Goal: Task Accomplishment & Management: Manage account settings

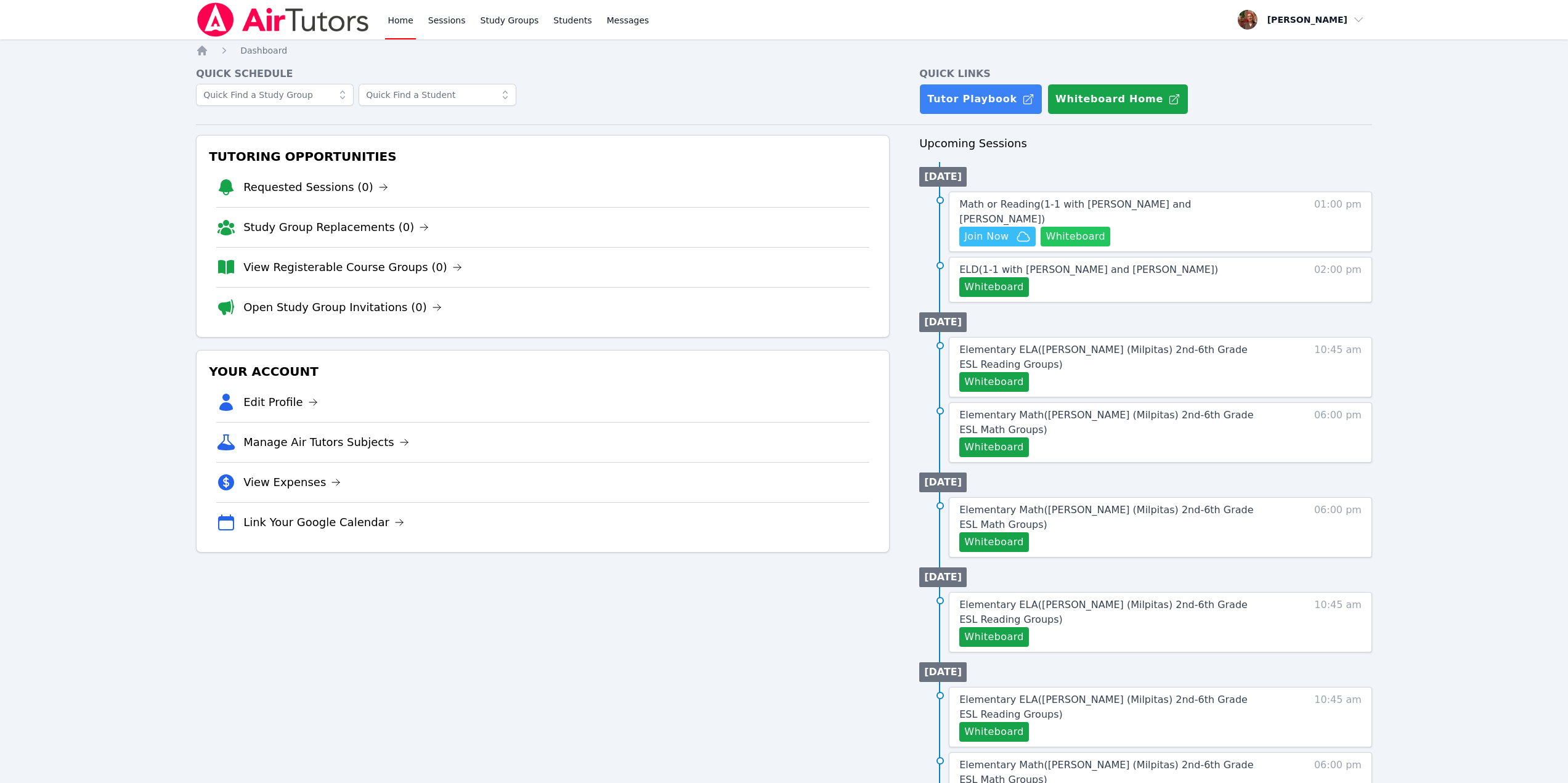
click at [1075, 227] on button "Whiteboard" at bounding box center [1076, 236] width 69 height 19
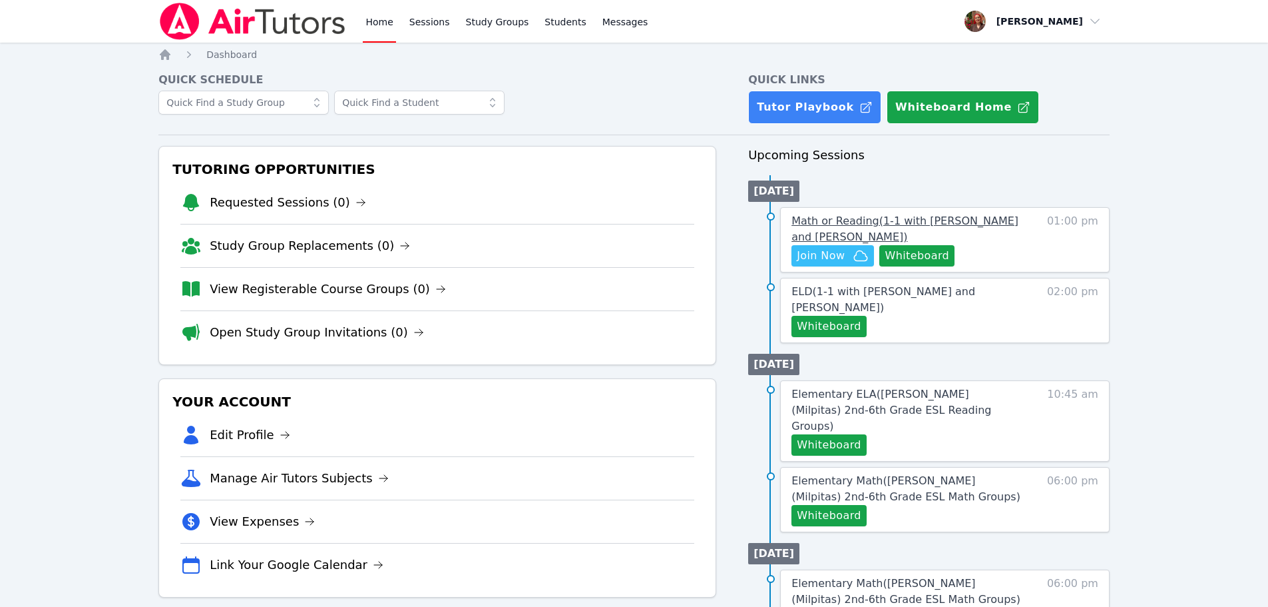
click at [913, 221] on span "Math or Reading ( 1-1 with Beren Erdem and Hafsa Rodriguez )" at bounding box center [905, 228] width 227 height 29
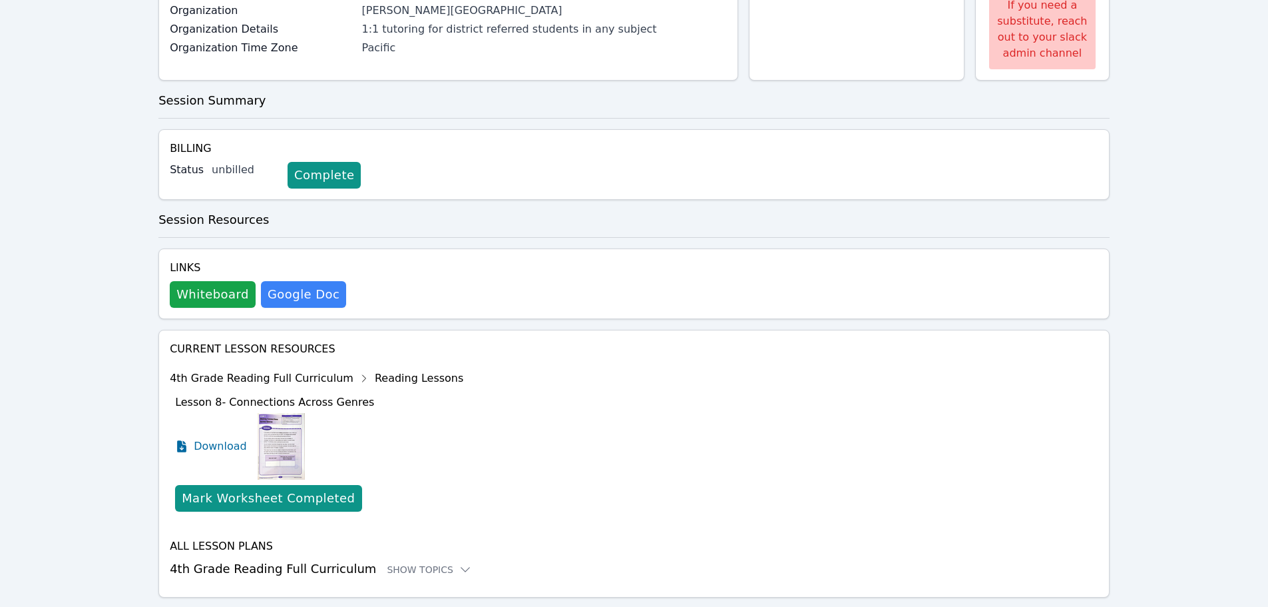
scroll to position [277, 0]
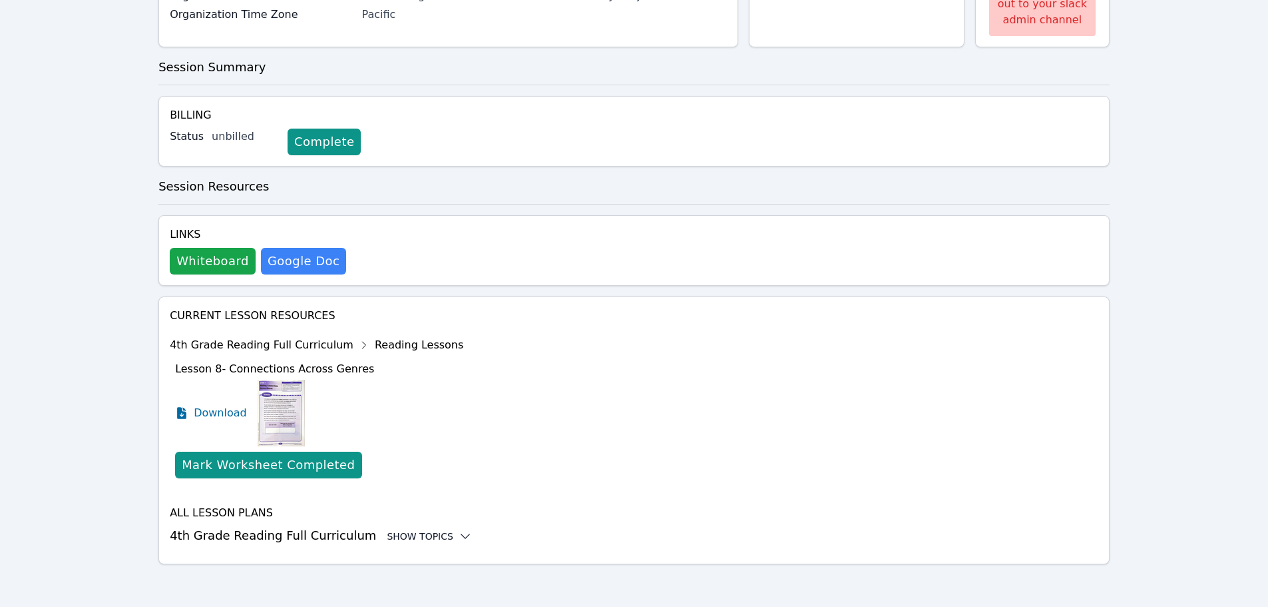
click at [406, 531] on div "Show Topics" at bounding box center [429, 535] width 85 height 13
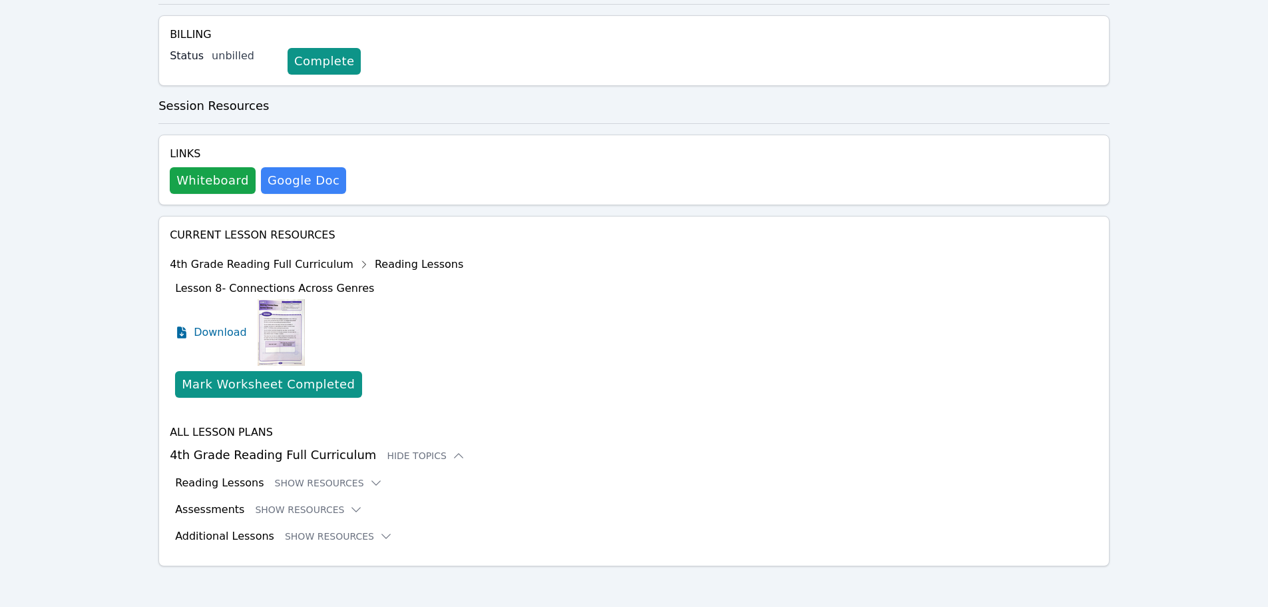
scroll to position [360, 0]
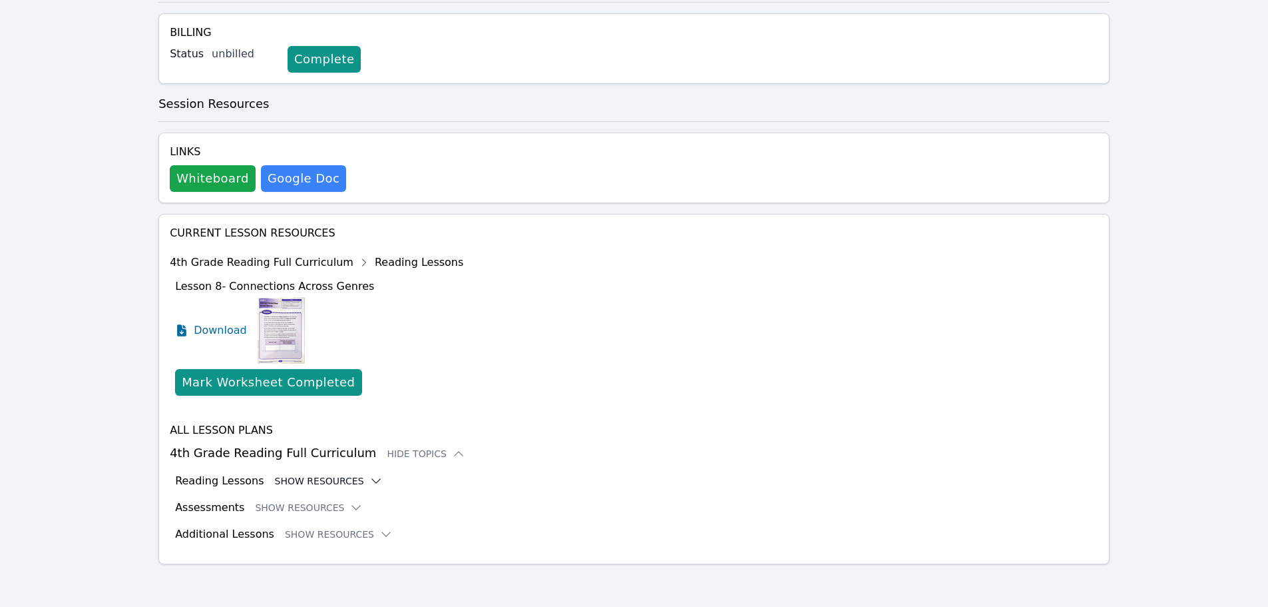
click at [303, 482] on button "Show Resources" at bounding box center [329, 480] width 108 height 13
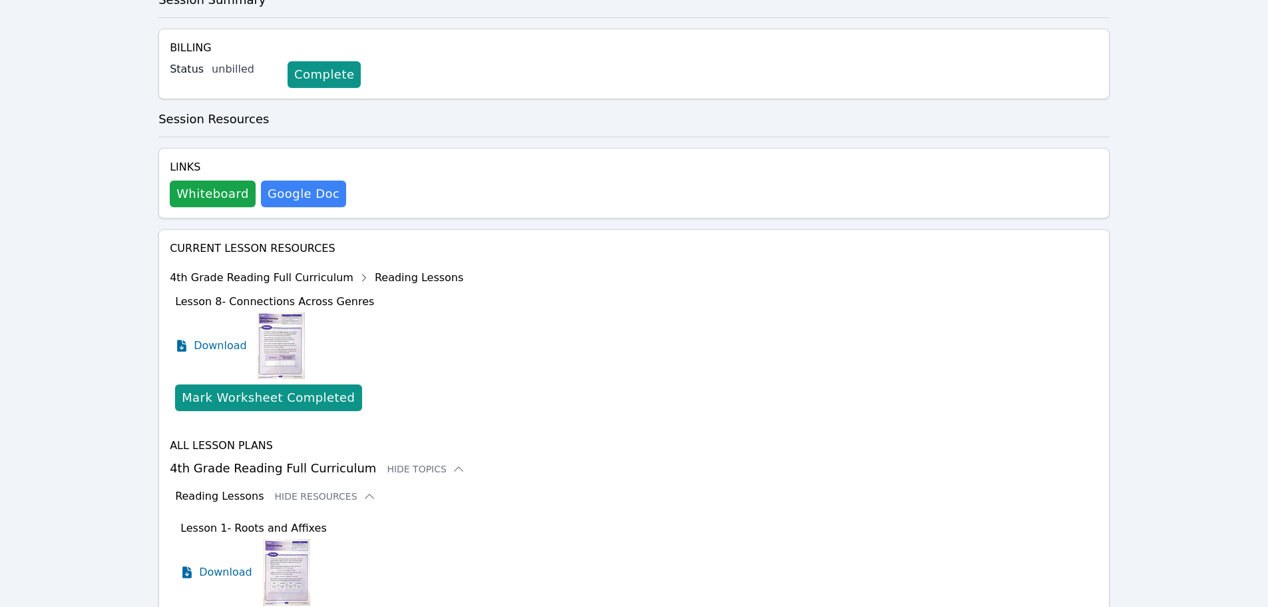
scroll to position [368, 0]
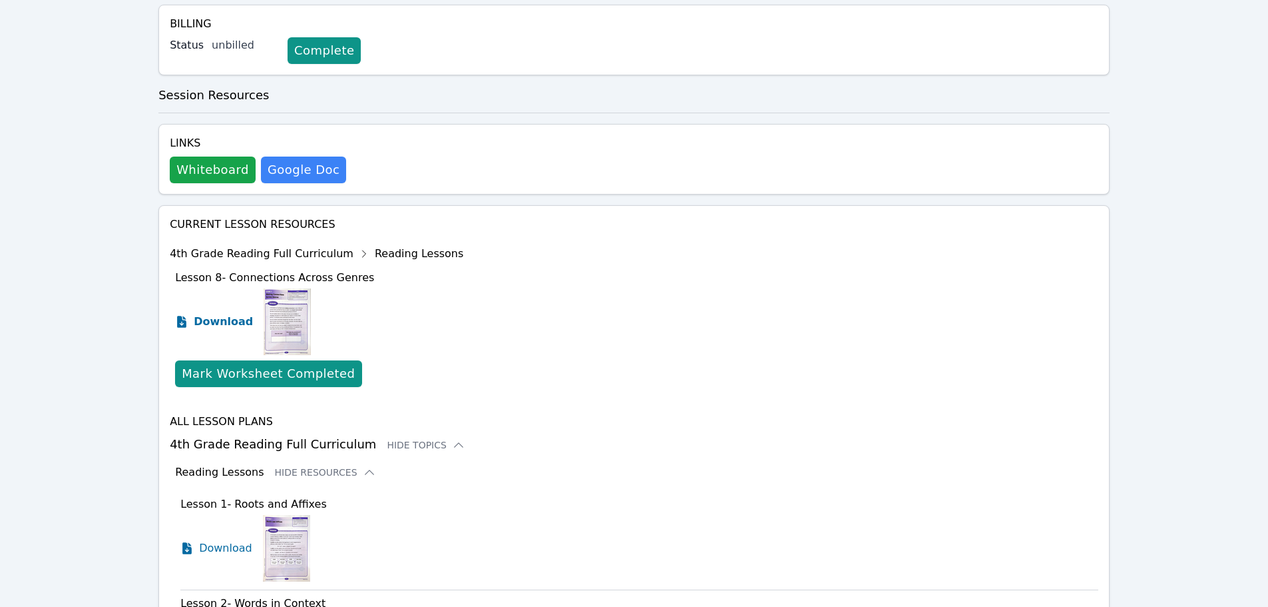
click at [244, 319] on span "Download" at bounding box center [223, 322] width 59 height 16
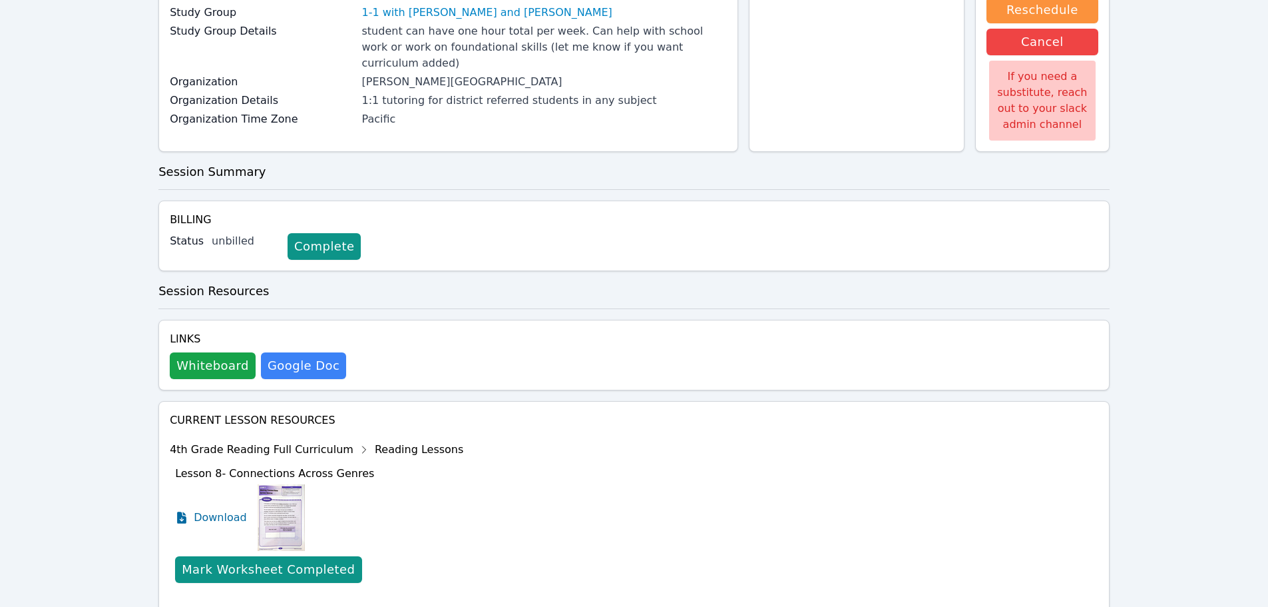
scroll to position [0, 0]
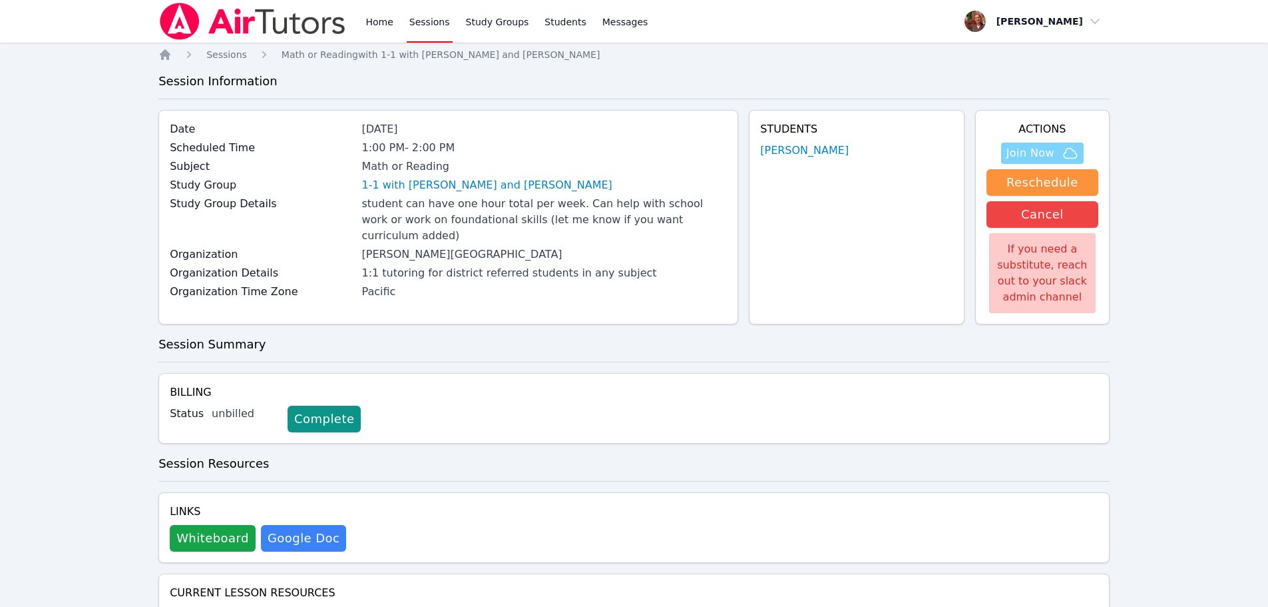
click at [1063, 157] on icon "button" at bounding box center [1071, 153] width 16 height 16
click at [281, 19] on img at bounding box center [252, 21] width 188 height 37
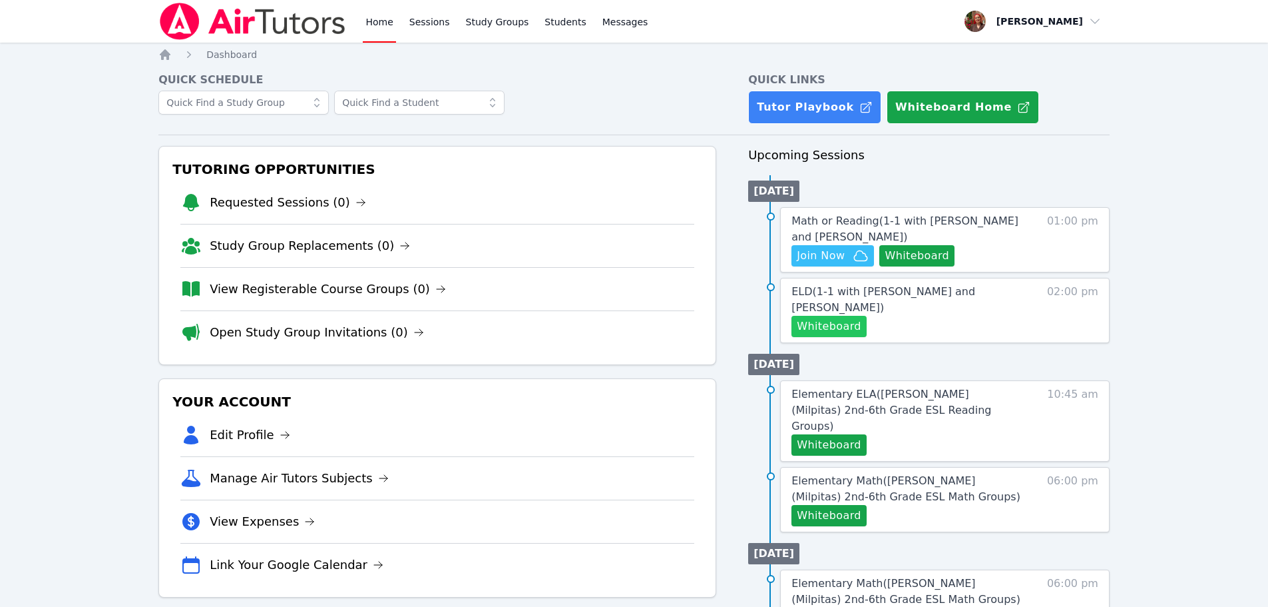
click at [841, 324] on button "Whiteboard" at bounding box center [829, 326] width 75 height 21
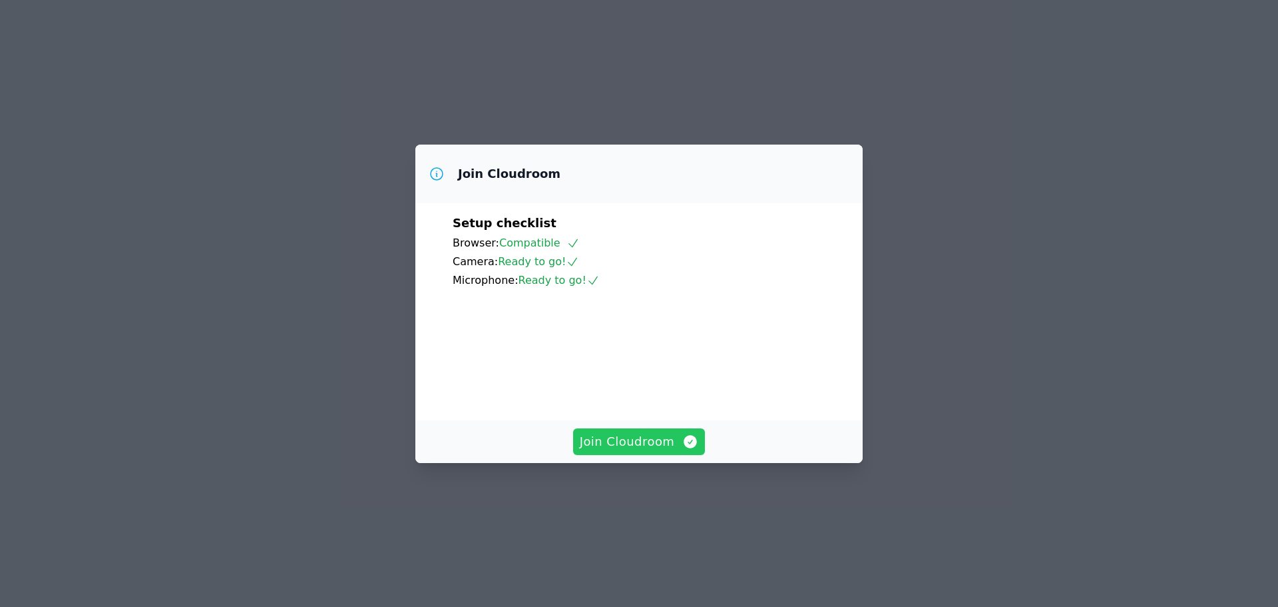
click at [648, 451] on span "Join Cloudroom" at bounding box center [639, 441] width 119 height 19
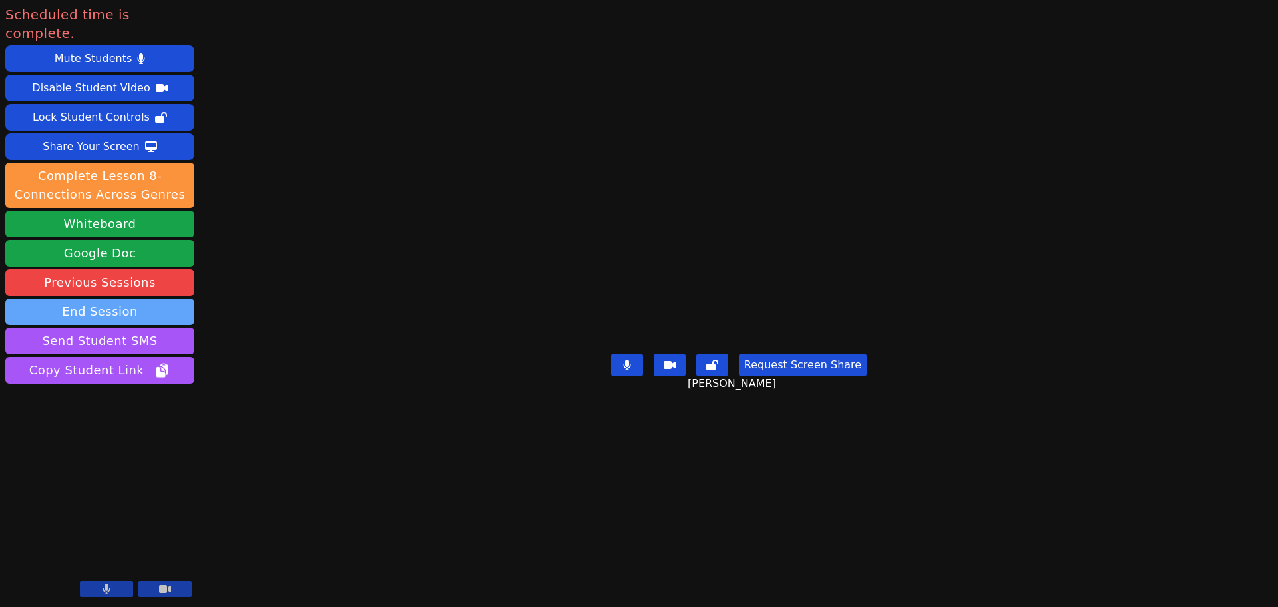
click at [94, 298] on button "End Session" at bounding box center [99, 311] width 189 height 27
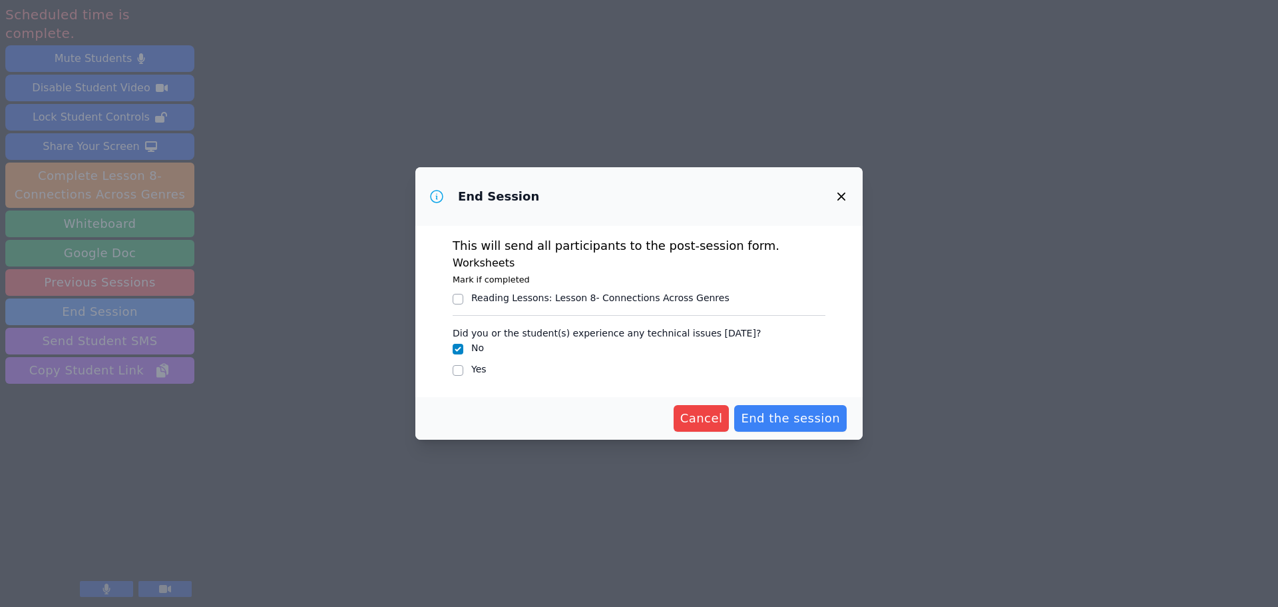
click at [561, 298] on div "Reading Lessons : Lesson 8- Connections Across Genres" at bounding box center [600, 297] width 258 height 13
click at [463, 298] on input "Reading Lessons : Lesson 8- Connections Across Genres" at bounding box center [458, 299] width 11 height 11
checkbox input "true"
click at [812, 417] on span "End the session" at bounding box center [790, 418] width 99 height 19
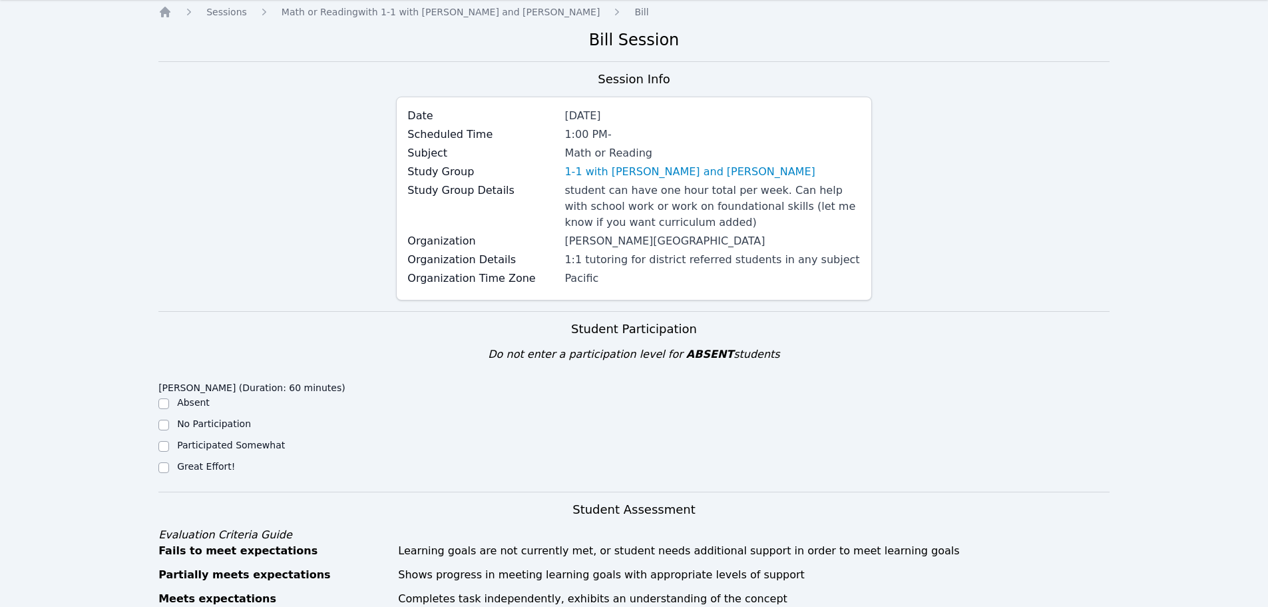
scroll to position [67, 0]
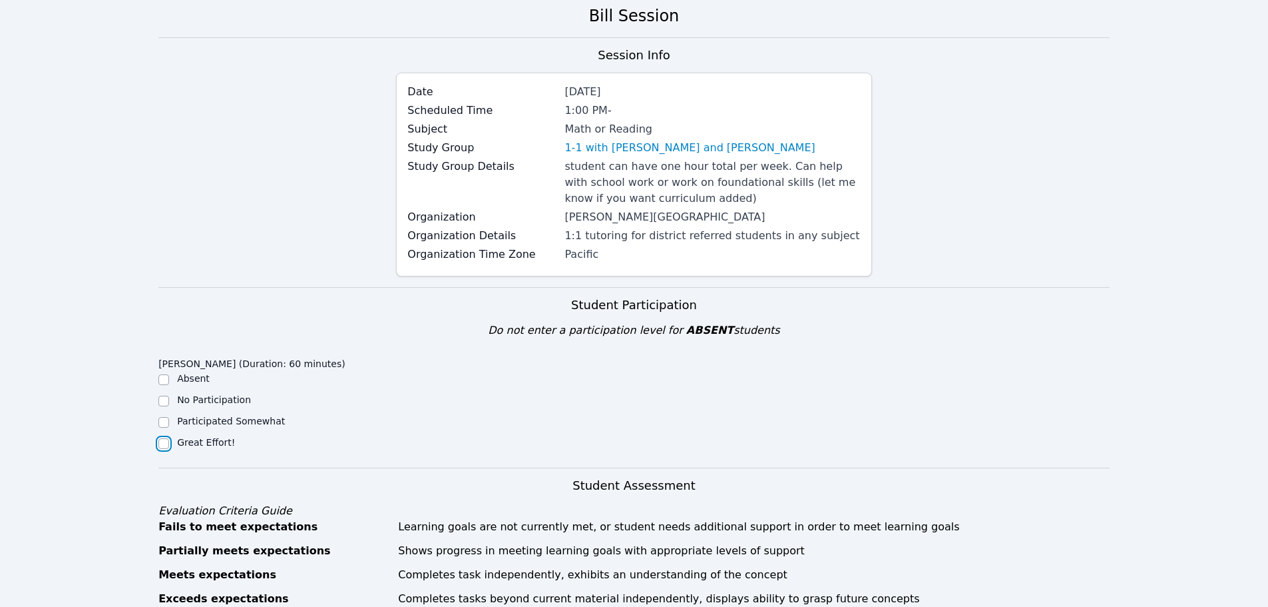
click at [166, 444] on input "Great Effort!" at bounding box center [163, 443] width 11 height 11
checkbox input "true"
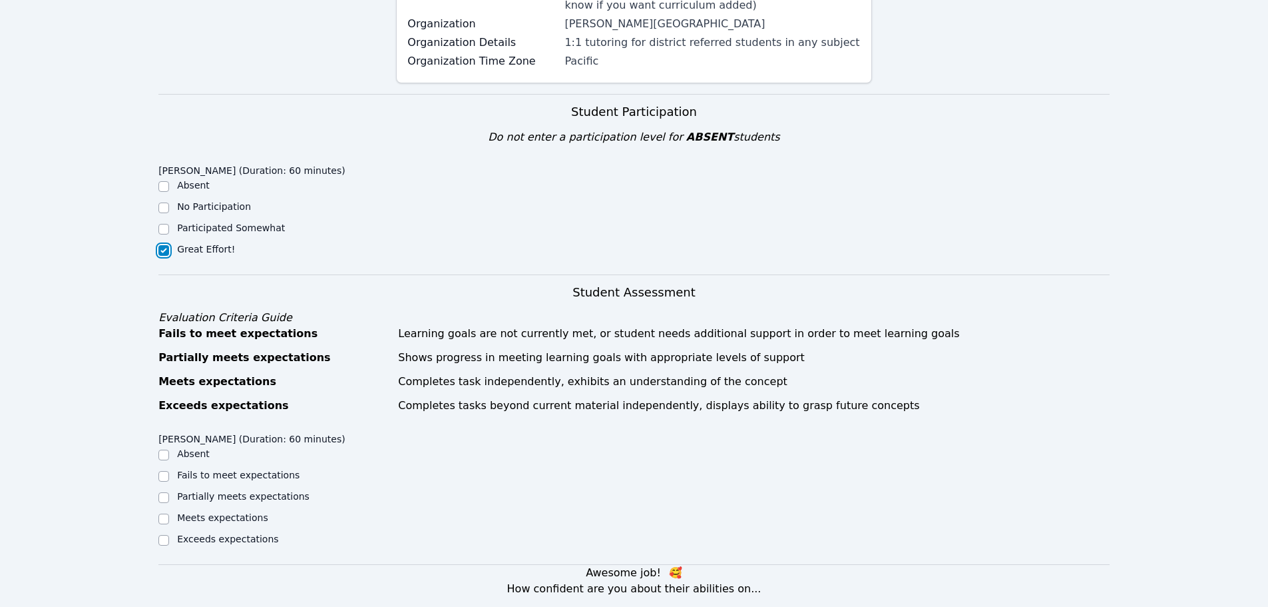
scroll to position [333, 0]
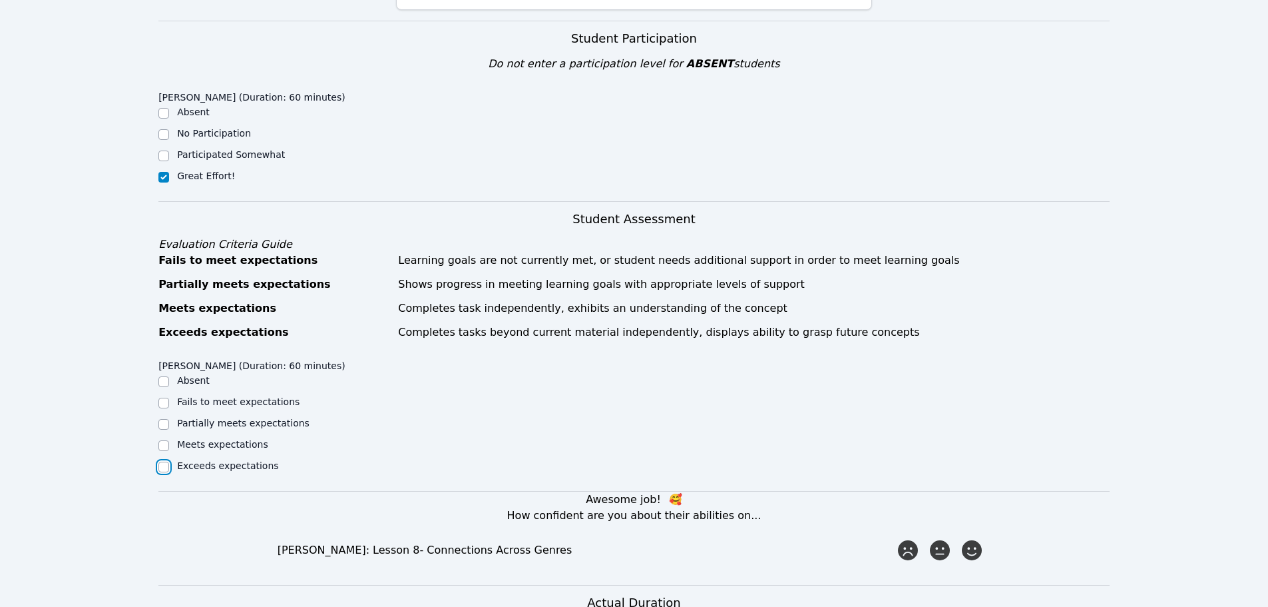
click at [162, 469] on input "Exceeds expectations" at bounding box center [163, 466] width 11 height 11
checkbox input "true"
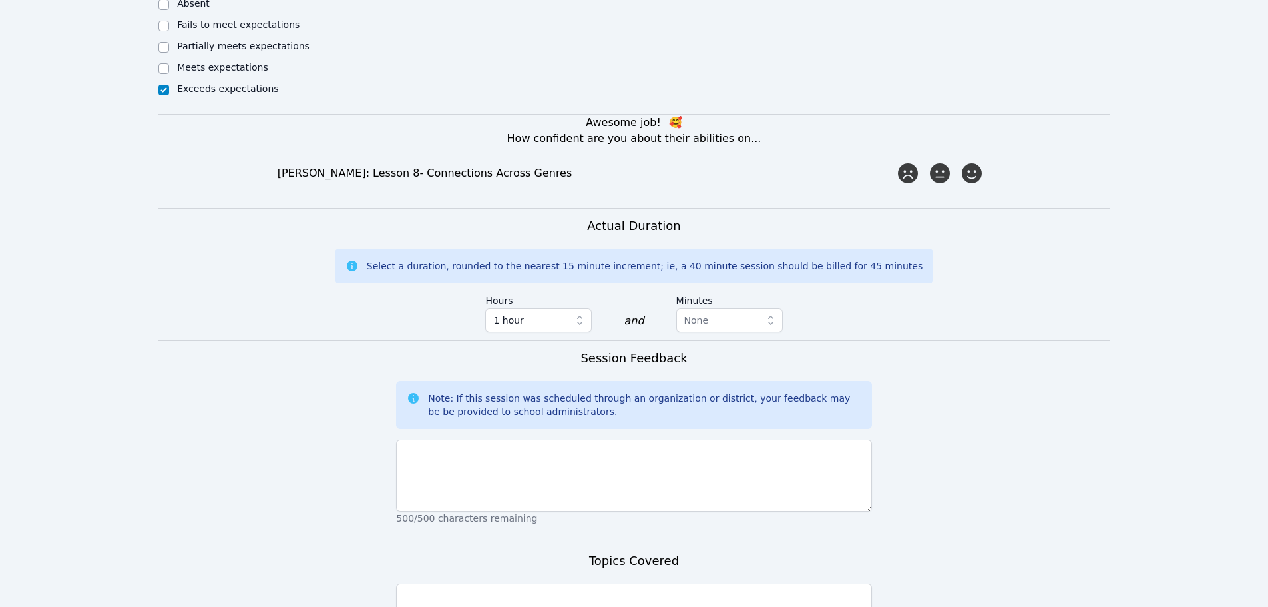
scroll to position [732, 0]
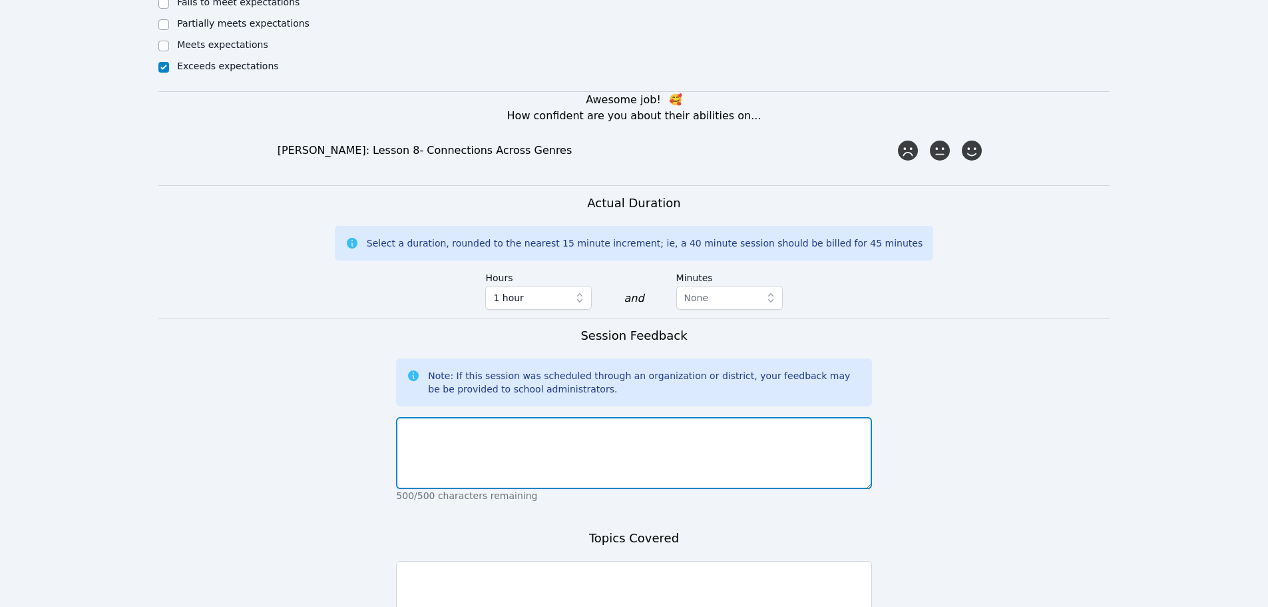
click at [529, 423] on textarea at bounding box center [633, 453] width 475 height 72
click at [489, 470] on textarea at bounding box center [633, 453] width 475 height 72
click at [511, 447] on textarea "Beren was" at bounding box center [633, 453] width 475 height 72
type textarea "Beren was very engaged and participated fully today."
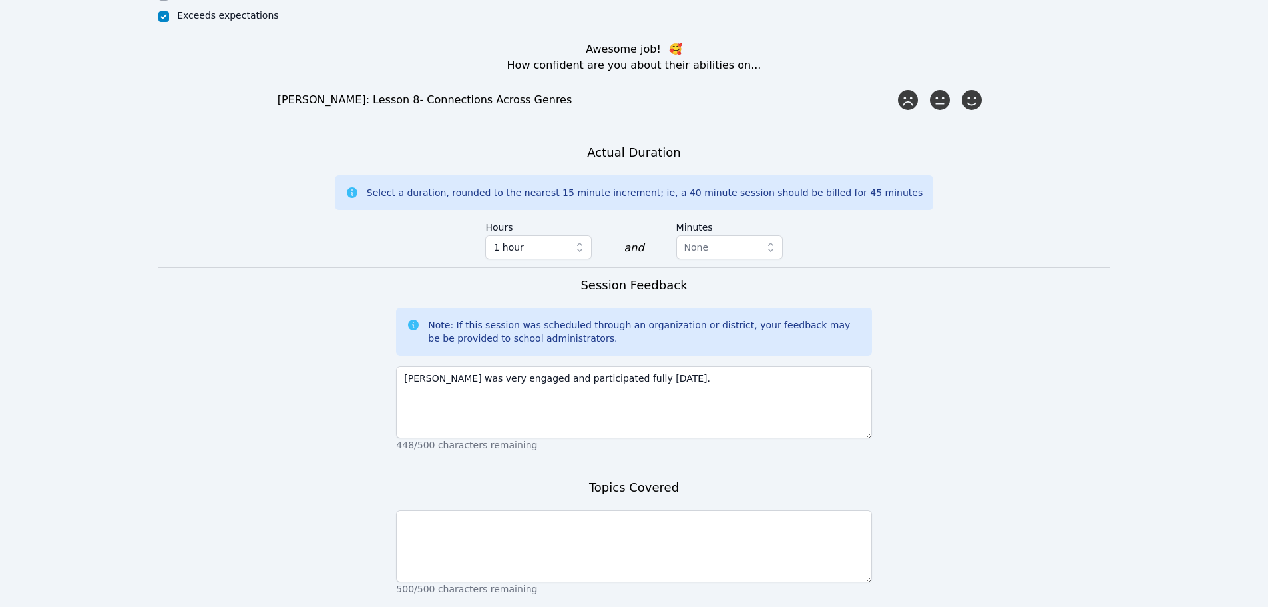
scroll to position [882, 0]
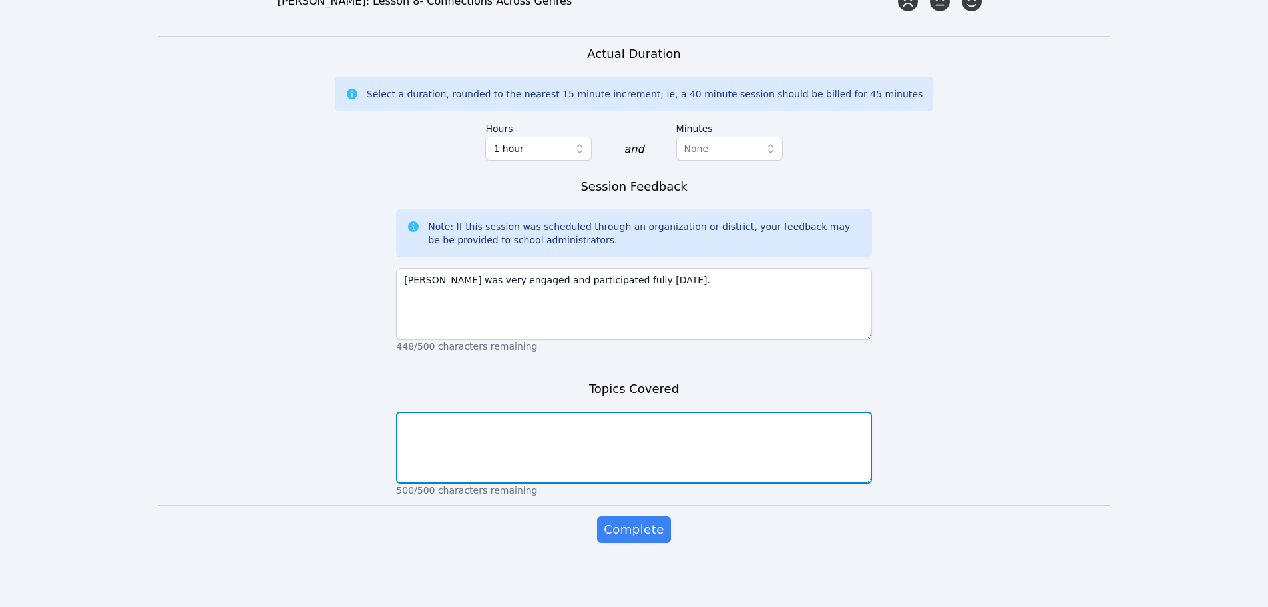
click at [672, 434] on textarea at bounding box center [633, 447] width 475 height 72
type textarea "C"
click at [595, 451] on textarea "Makin" at bounding box center [633, 447] width 475 height 72
type textarea "Making connections across genres"
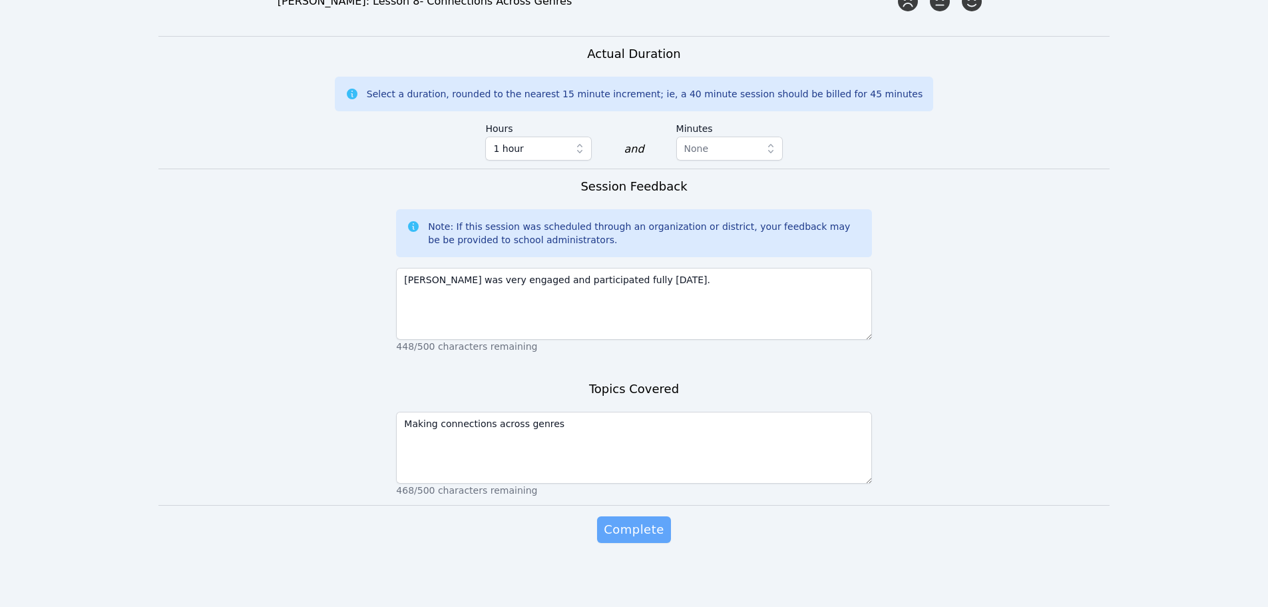
click at [638, 527] on span "Complete" at bounding box center [634, 529] width 60 height 19
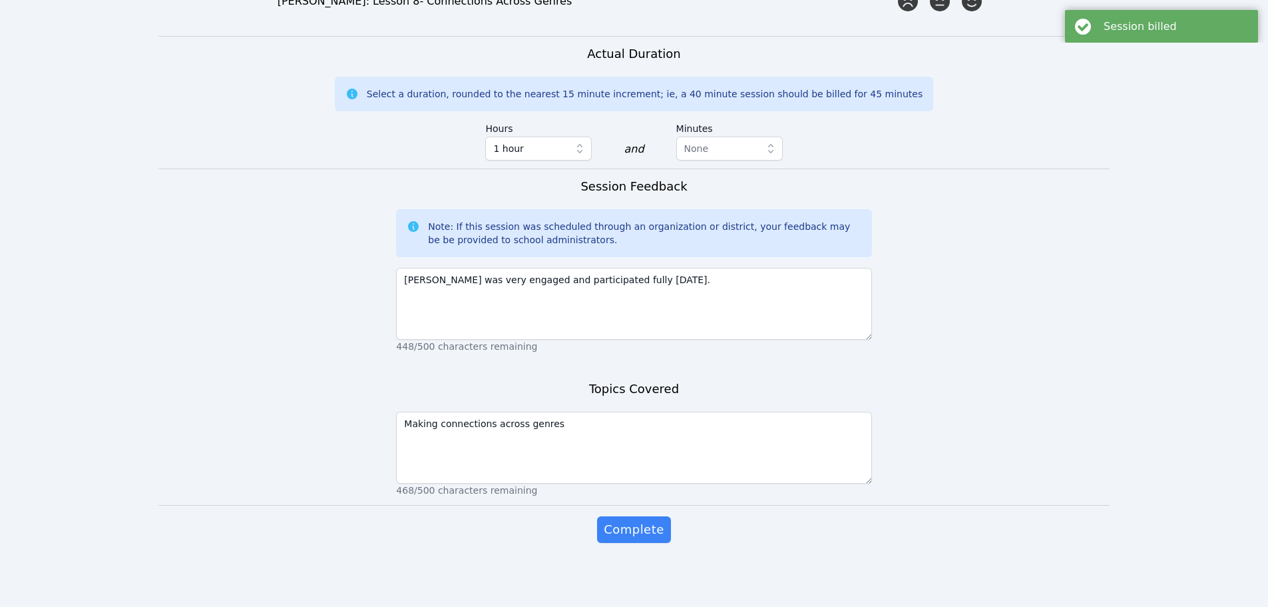
scroll to position [0, 0]
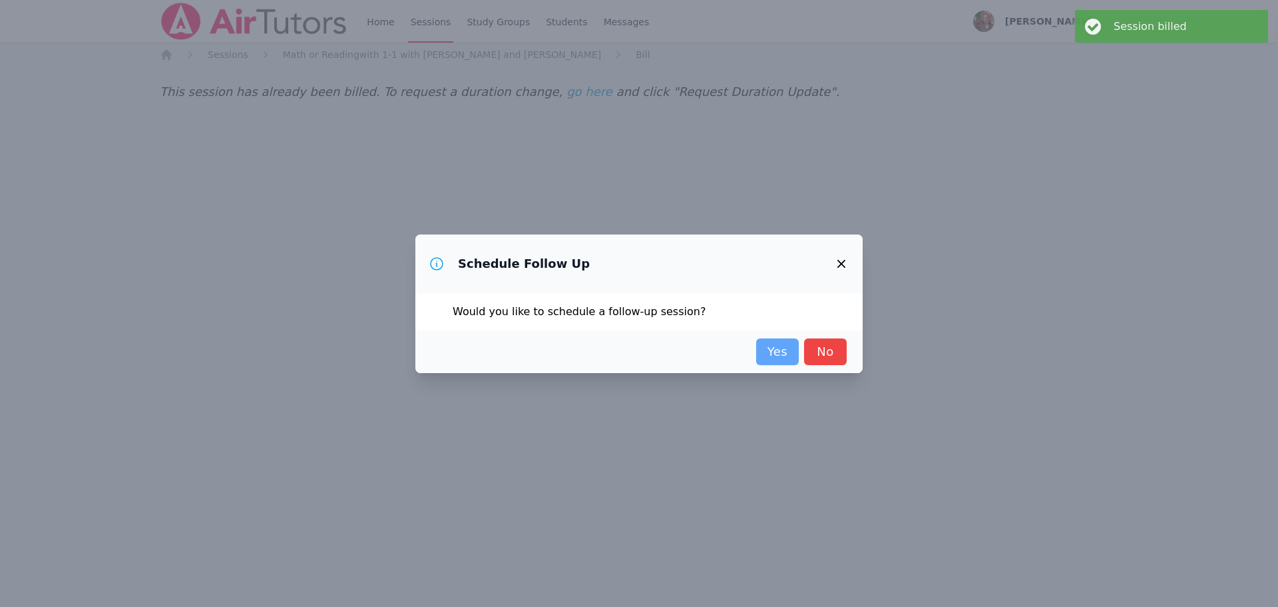
click at [790, 350] on link "Yes" at bounding box center [777, 351] width 43 height 27
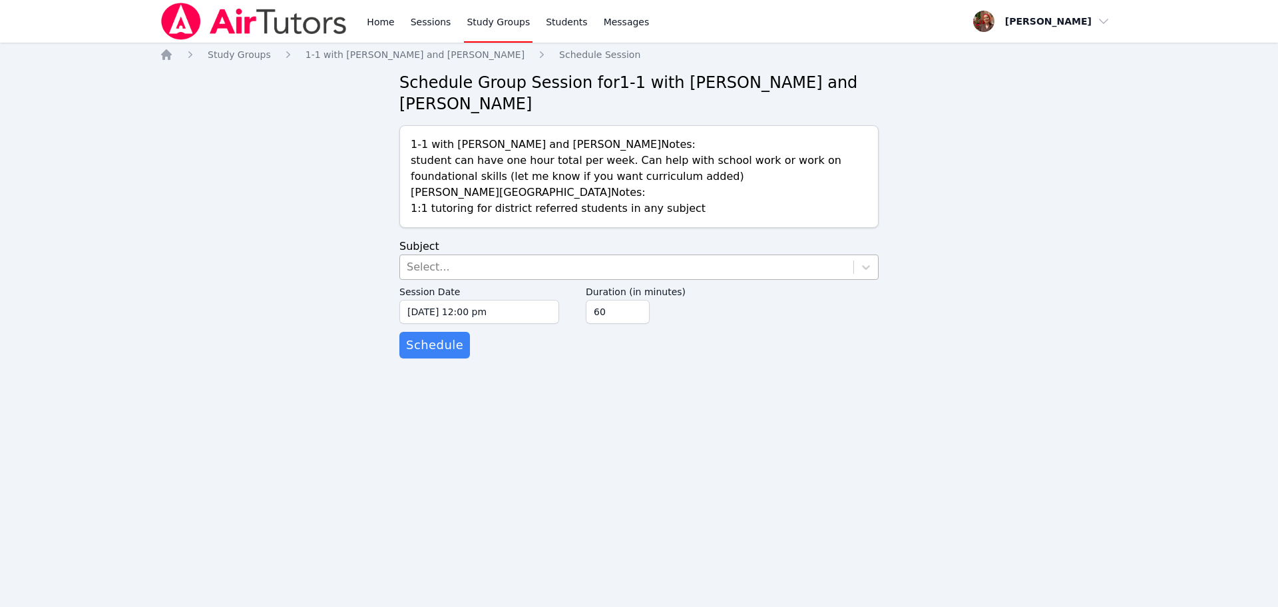
click at [487, 276] on div "Select..." at bounding box center [626, 267] width 453 height 24
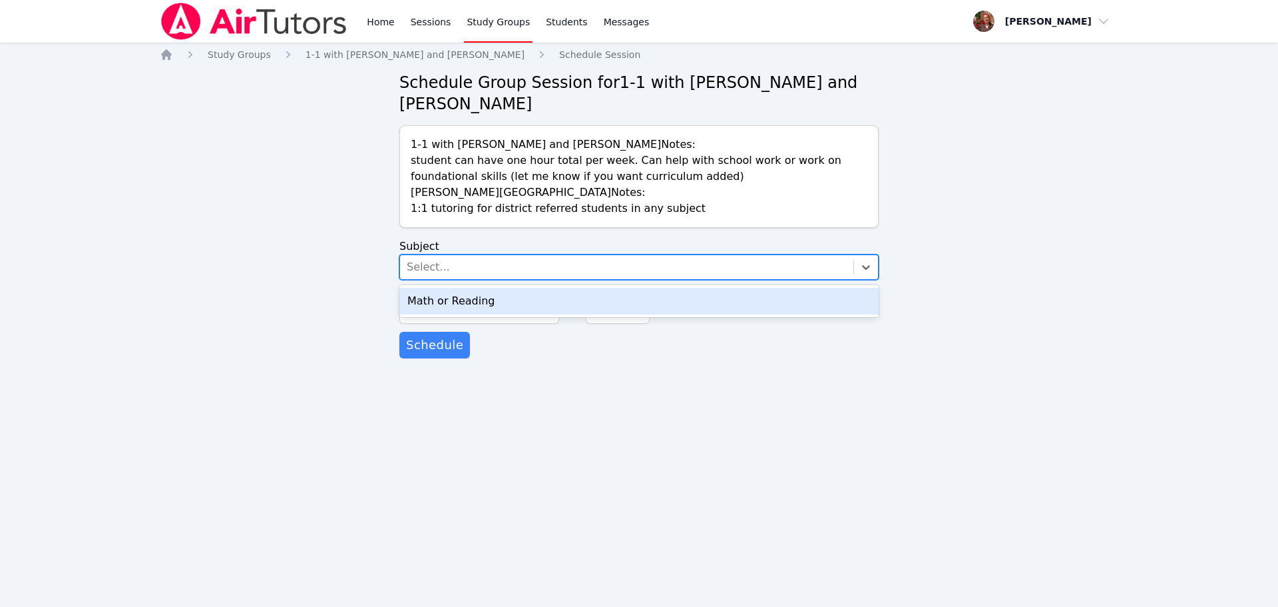
click at [459, 310] on div "Math or Reading" at bounding box center [638, 301] width 479 height 27
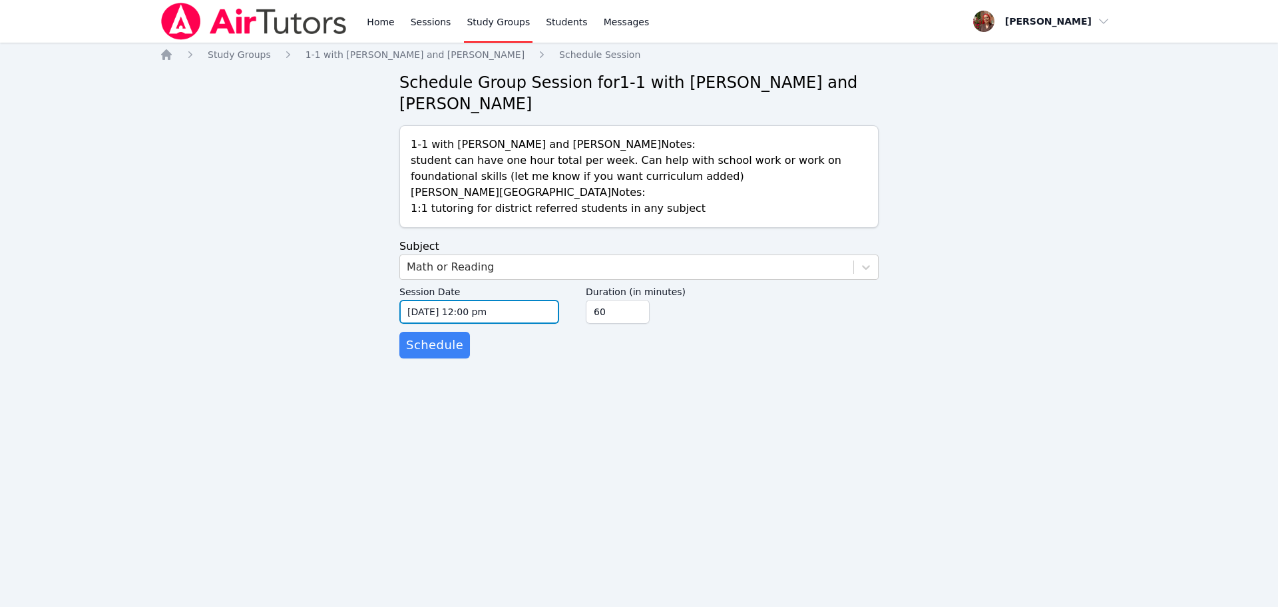
click at [498, 310] on input "09/28/2025 12:00 pm" at bounding box center [479, 312] width 160 height 24
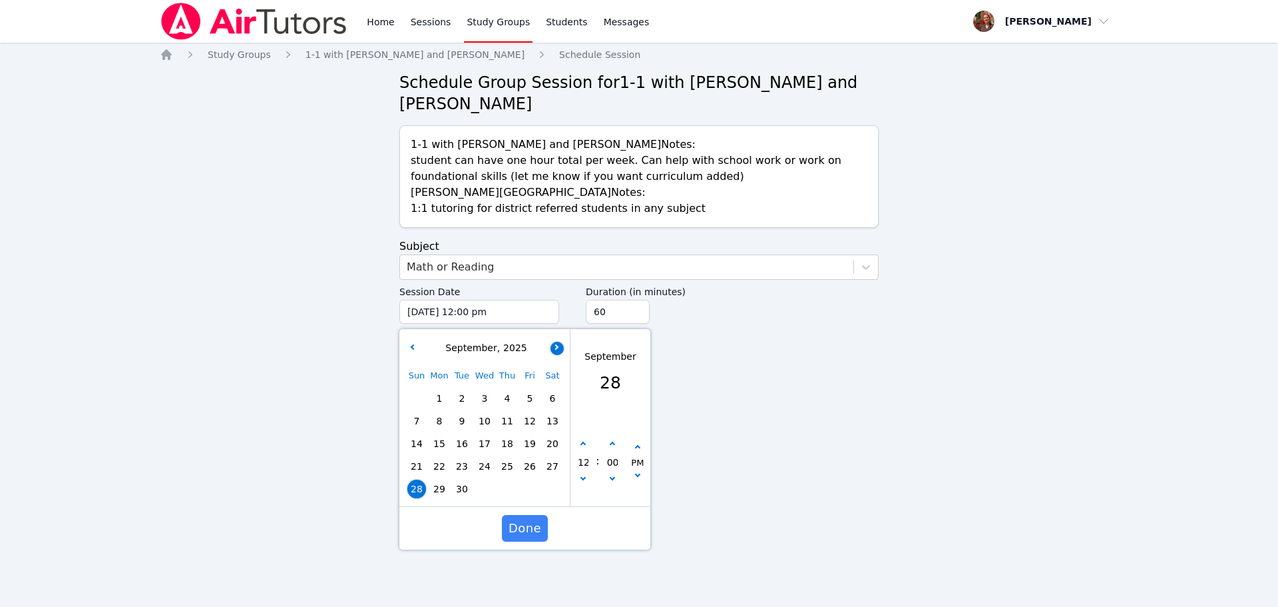
click at [560, 343] on button "button" at bounding box center [557, 348] width 13 height 13
click at [417, 344] on button "button" at bounding box center [411, 348] width 13 height 13
click at [556, 346] on icon "button" at bounding box center [555, 346] width 5 height 5
click at [406, 344] on button "button" at bounding box center [411, 348] width 13 height 13
click at [561, 343] on button "button" at bounding box center [557, 348] width 13 height 13
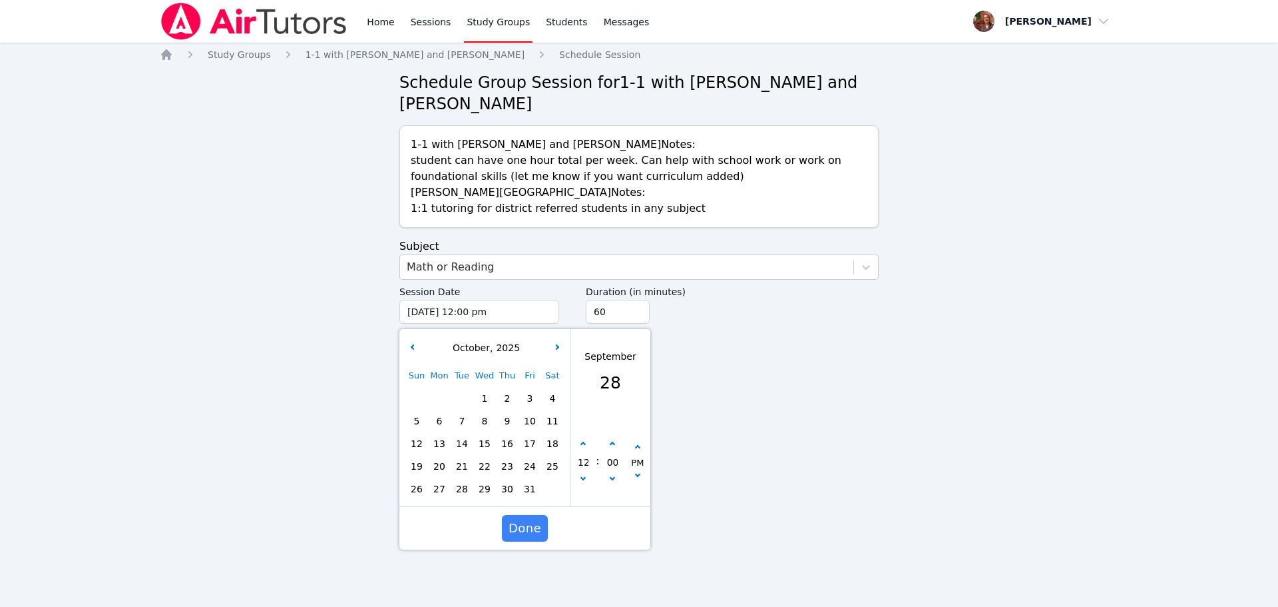
click at [421, 416] on span "5" at bounding box center [416, 420] width 19 height 19
click at [582, 445] on icon "button" at bounding box center [583, 443] width 5 height 5
type input "10/05/2025 01:00 pm"
type input "01"
click at [541, 526] on button "Done" at bounding box center [525, 528] width 46 height 27
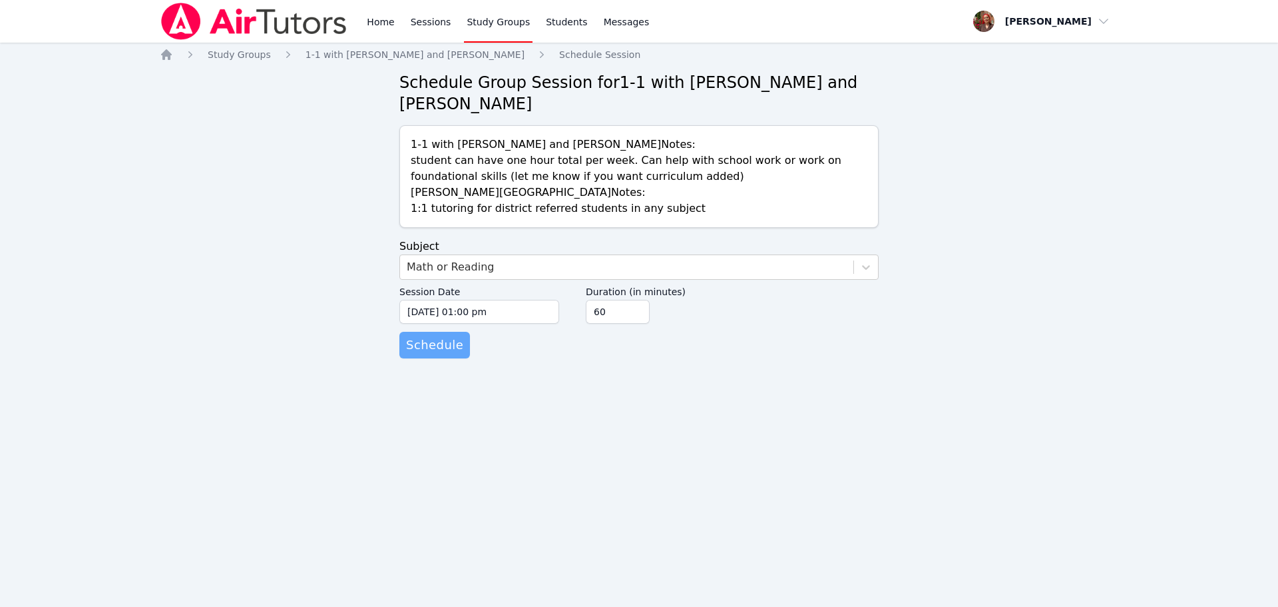
click at [459, 356] on button "Schedule" at bounding box center [434, 345] width 71 height 27
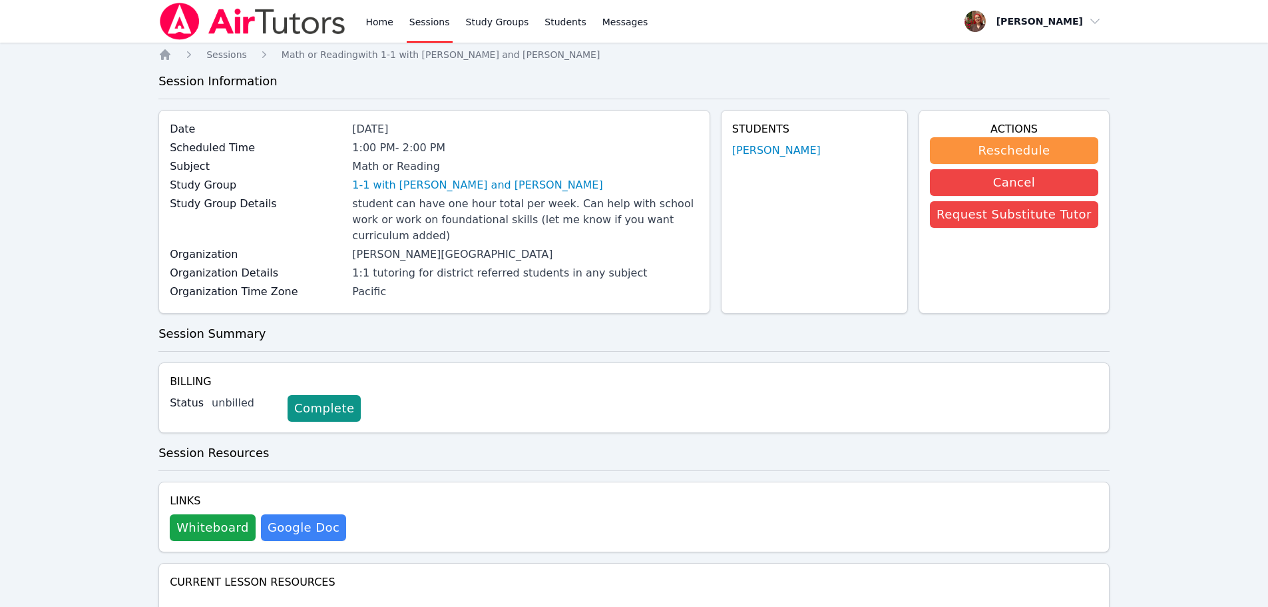
click at [301, 40] on div at bounding box center [252, 21] width 188 height 43
click at [293, 25] on img at bounding box center [252, 21] width 188 height 37
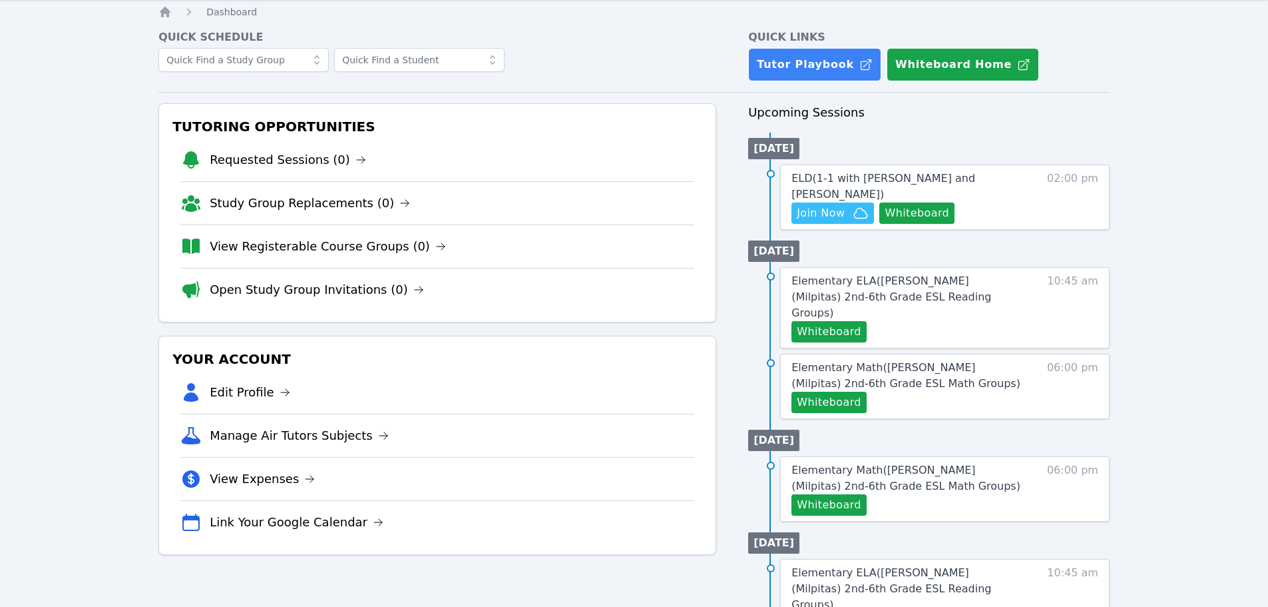
scroll to position [67, 0]
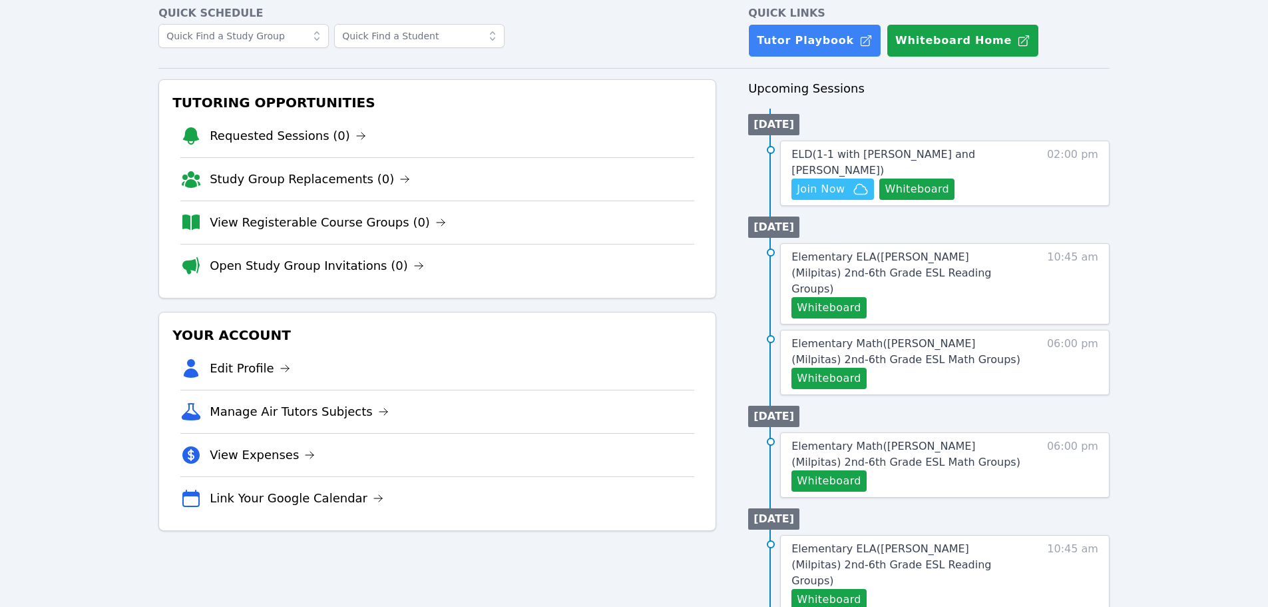
click at [82, 539] on div "Home Sessions Study Groups Students Messages Open user menu Hafsa Rodriguez Ope…" at bounding box center [634, 546] width 1268 height 1227
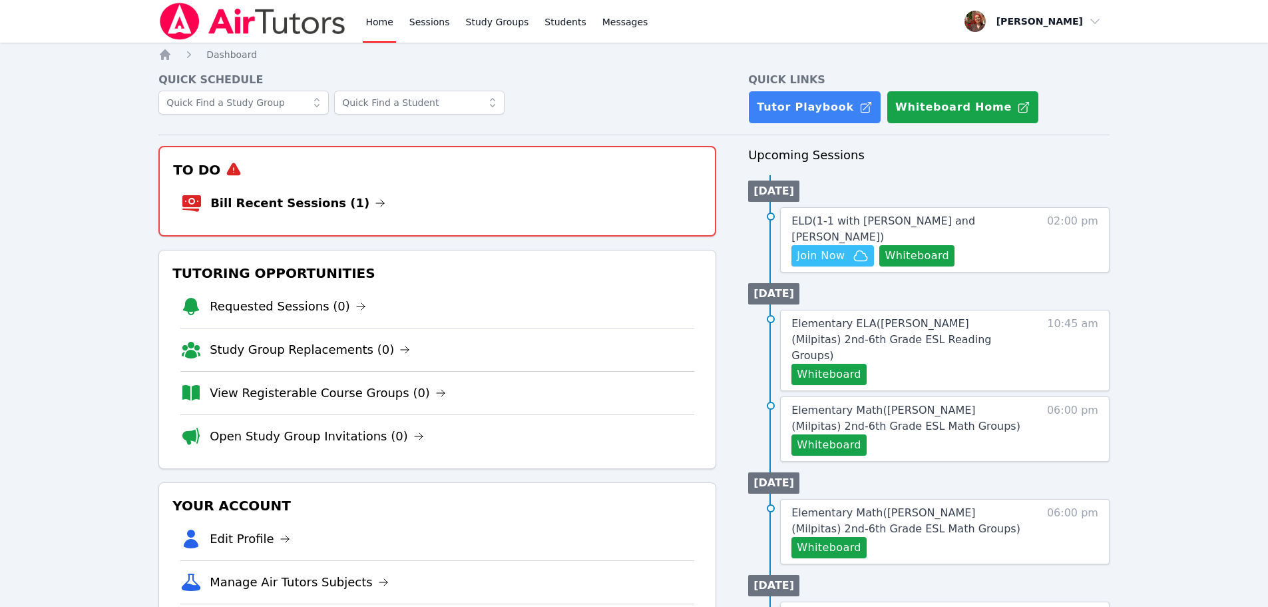
click at [839, 266] on div "ELD ( 1-1 with Zeynep Demirezen and Hafsa Rodriguez ) Hidden Join Now Whiteboar…" at bounding box center [945, 239] width 330 height 65
click at [837, 253] on span "Join Now" at bounding box center [821, 256] width 48 height 16
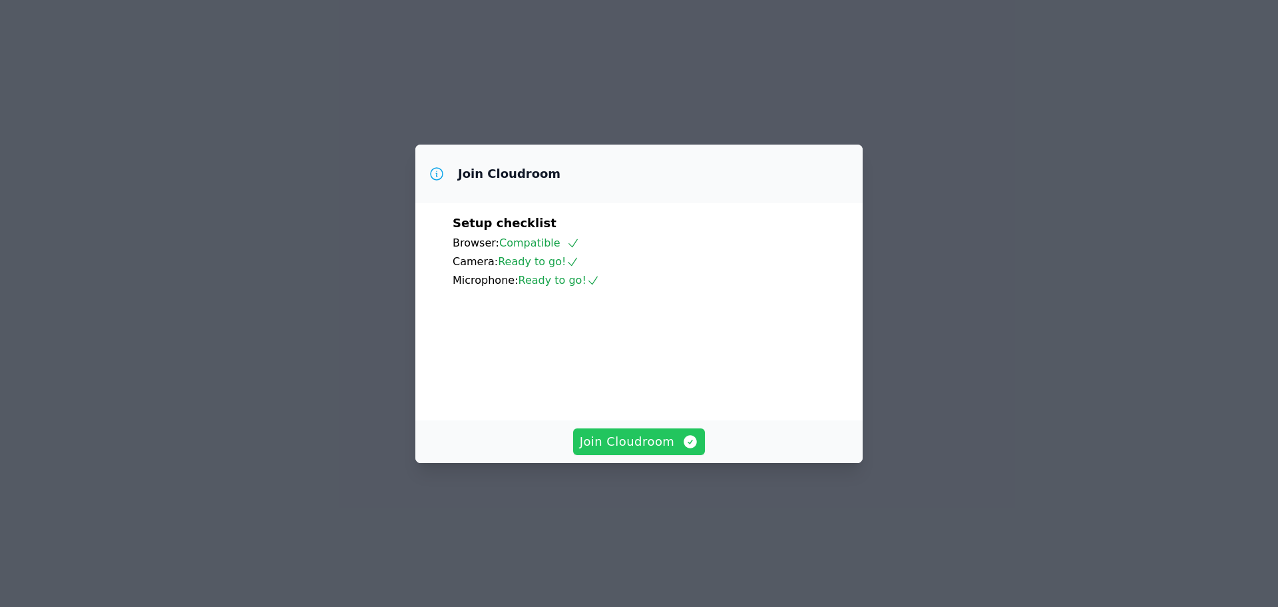
click at [652, 451] on span "Join Cloudroom" at bounding box center [639, 441] width 119 height 19
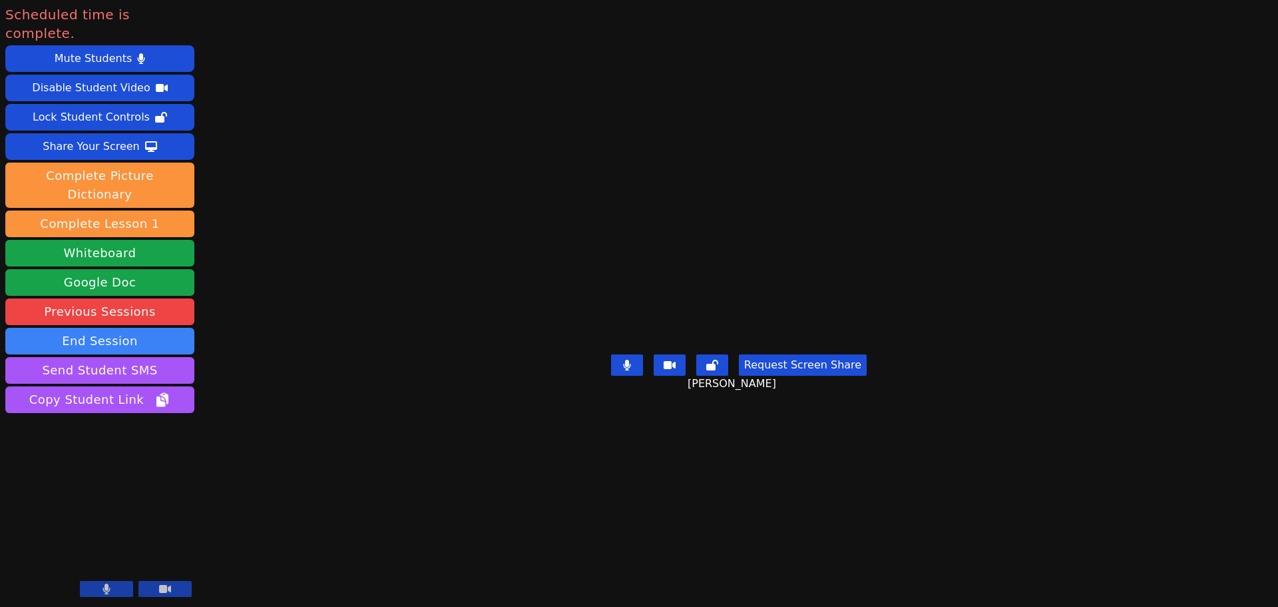
click at [474, 403] on main "Zeynep Demirezen Request Screen Share Zeynep Demirezen" at bounding box center [739, 303] width 530 height 607
click at [134, 328] on button "End Session" at bounding box center [99, 341] width 189 height 27
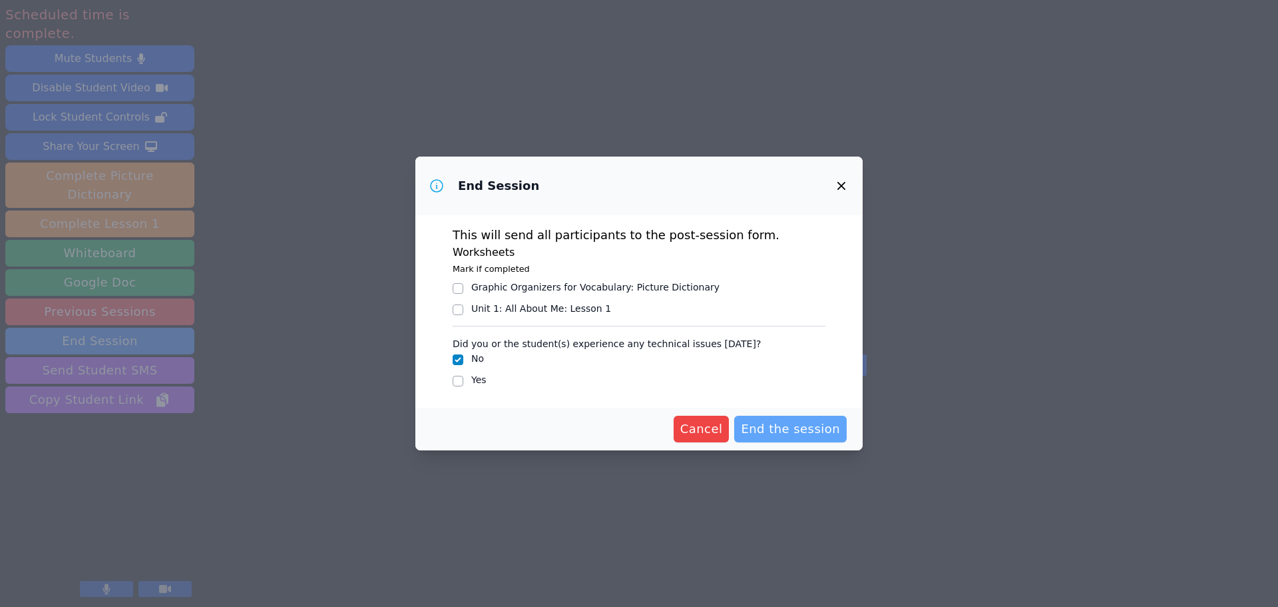
click at [811, 424] on span "End the session" at bounding box center [790, 428] width 99 height 19
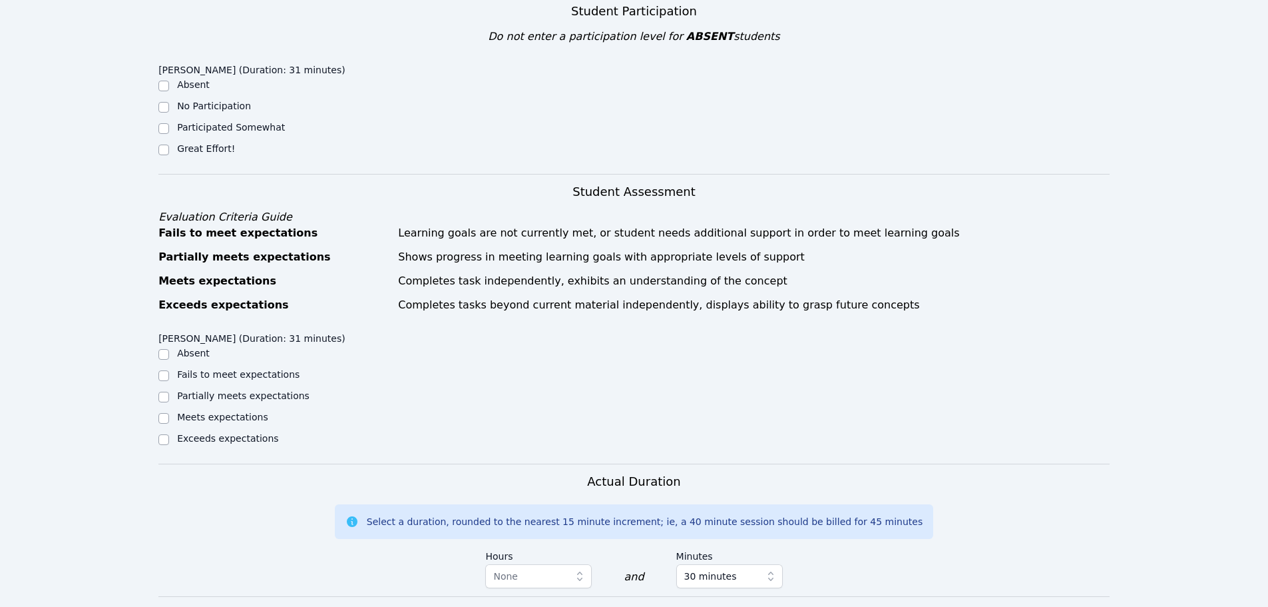
scroll to position [399, 0]
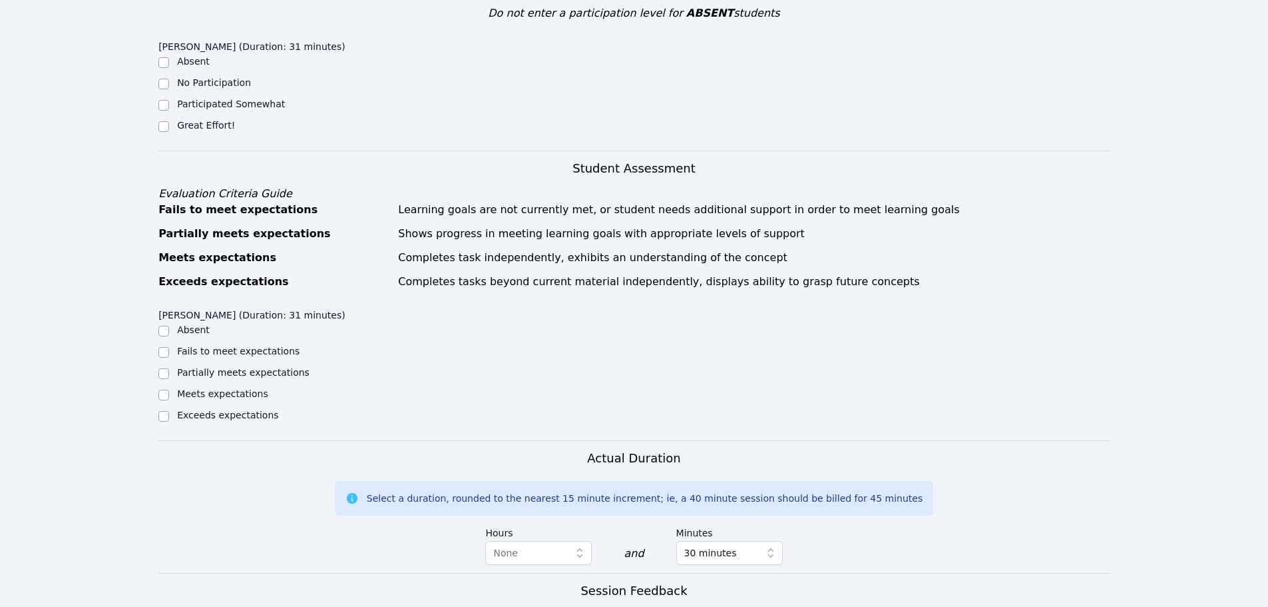
click at [163, 120] on div at bounding box center [163, 127] width 11 height 16
click at [160, 129] on input "Great Effort!" at bounding box center [163, 126] width 11 height 11
checkbox input "true"
click at [164, 391] on input "Meets expectations" at bounding box center [163, 395] width 11 height 11
checkbox input "true"
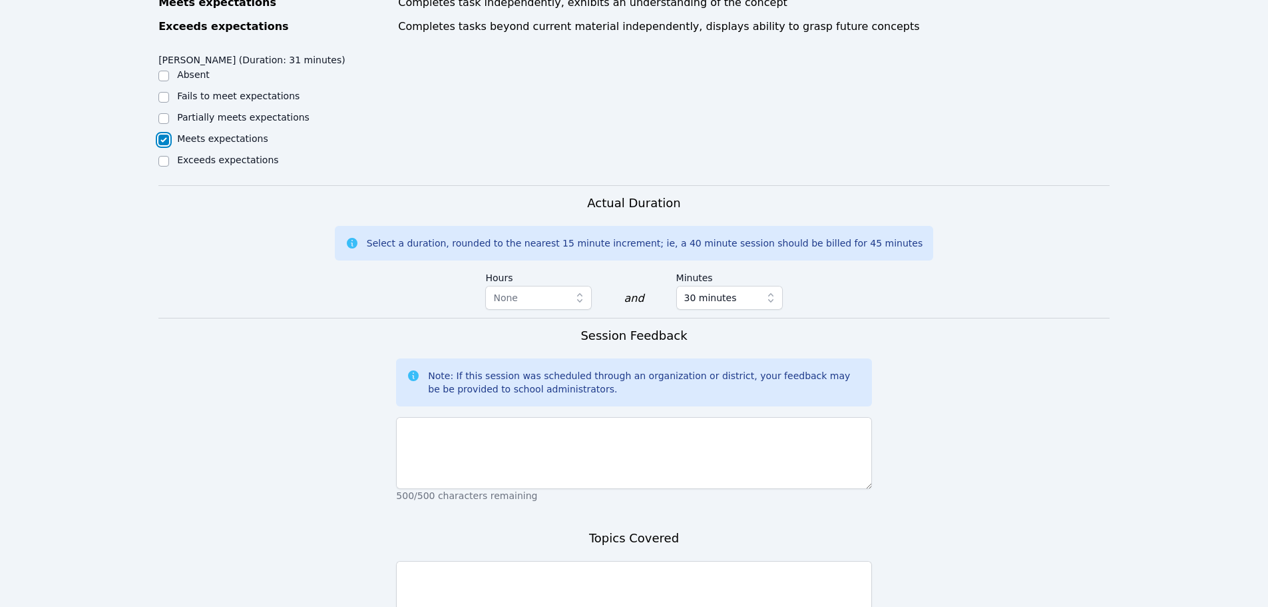
scroll to position [666, 0]
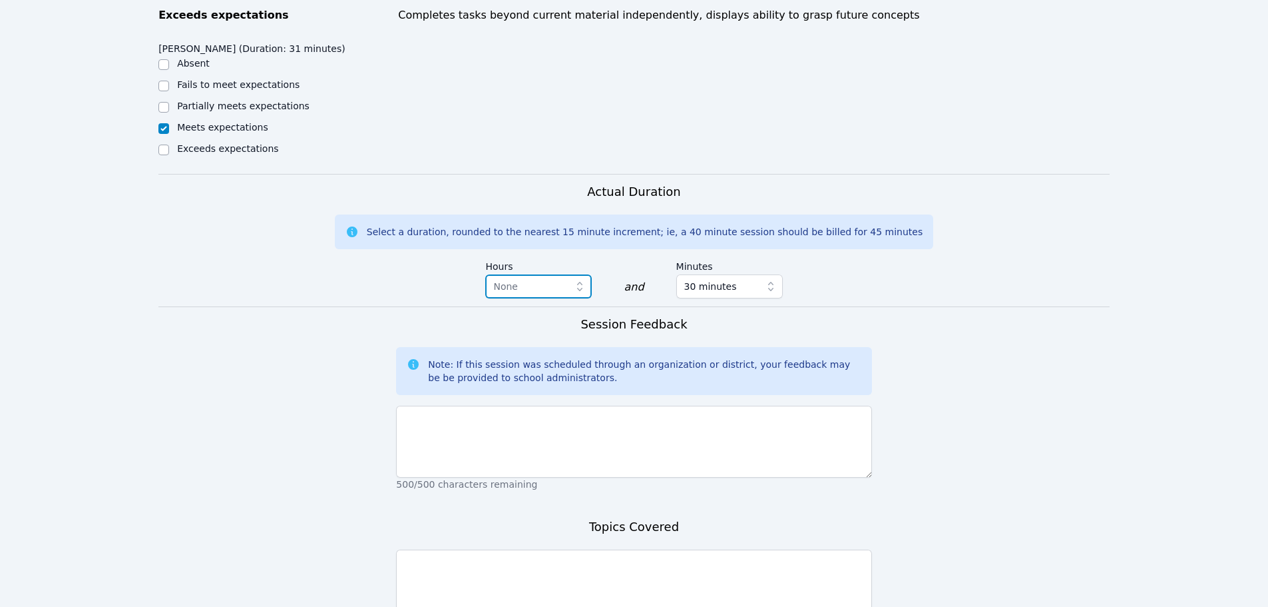
click at [575, 293] on span "button" at bounding box center [582, 286] width 19 height 24
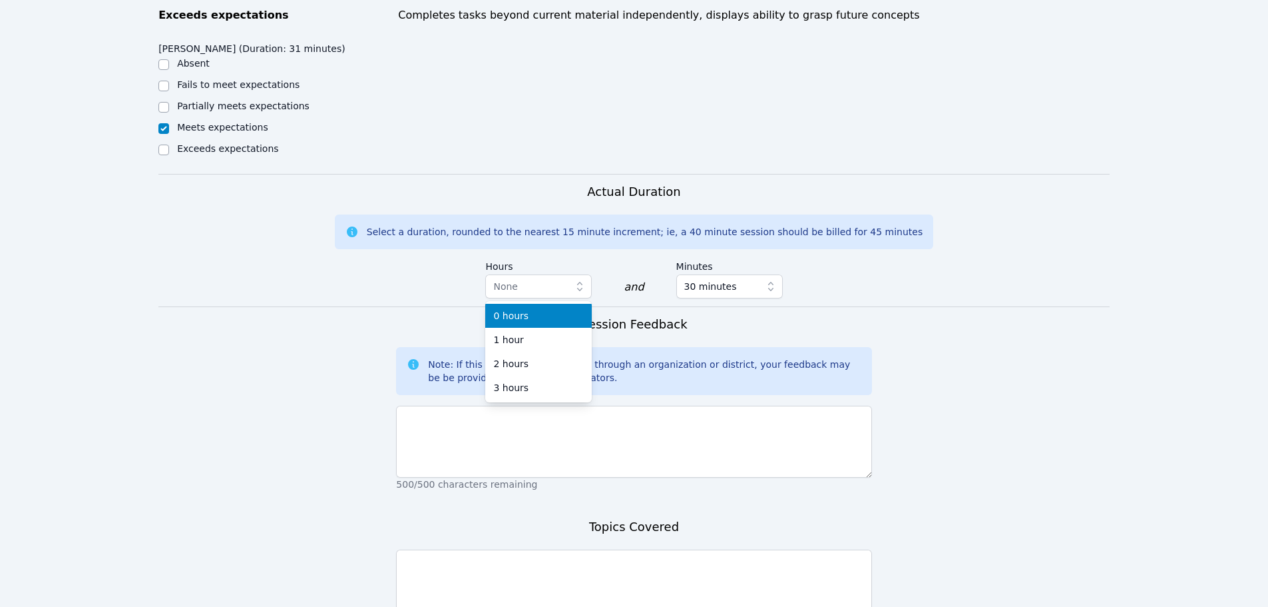
click at [316, 307] on form "Student Participation Do not enter a participation level for ABSENT students Ze…" at bounding box center [633, 205] width 951 height 1003
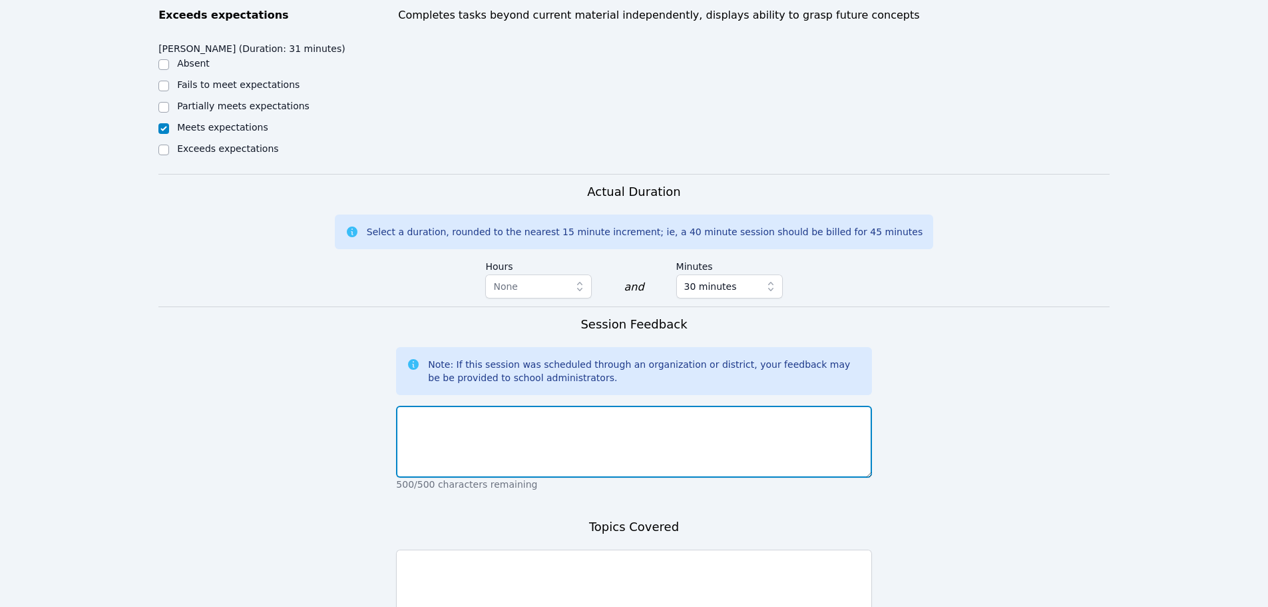
click at [525, 445] on textarea at bounding box center [633, 441] width 475 height 72
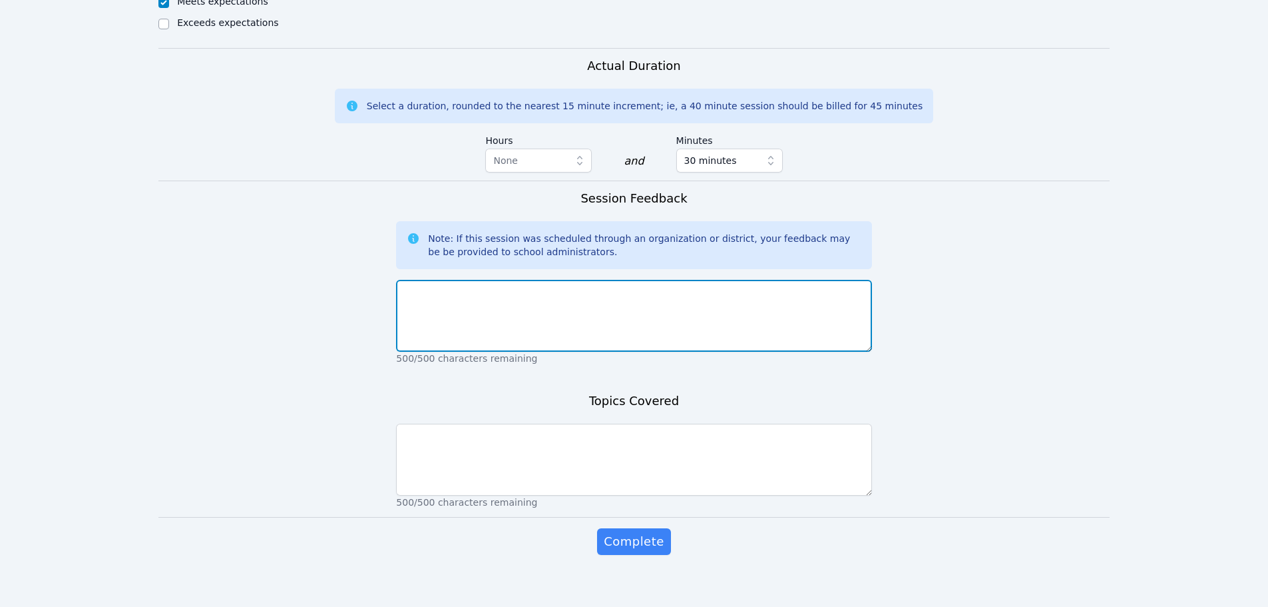
scroll to position [804, 0]
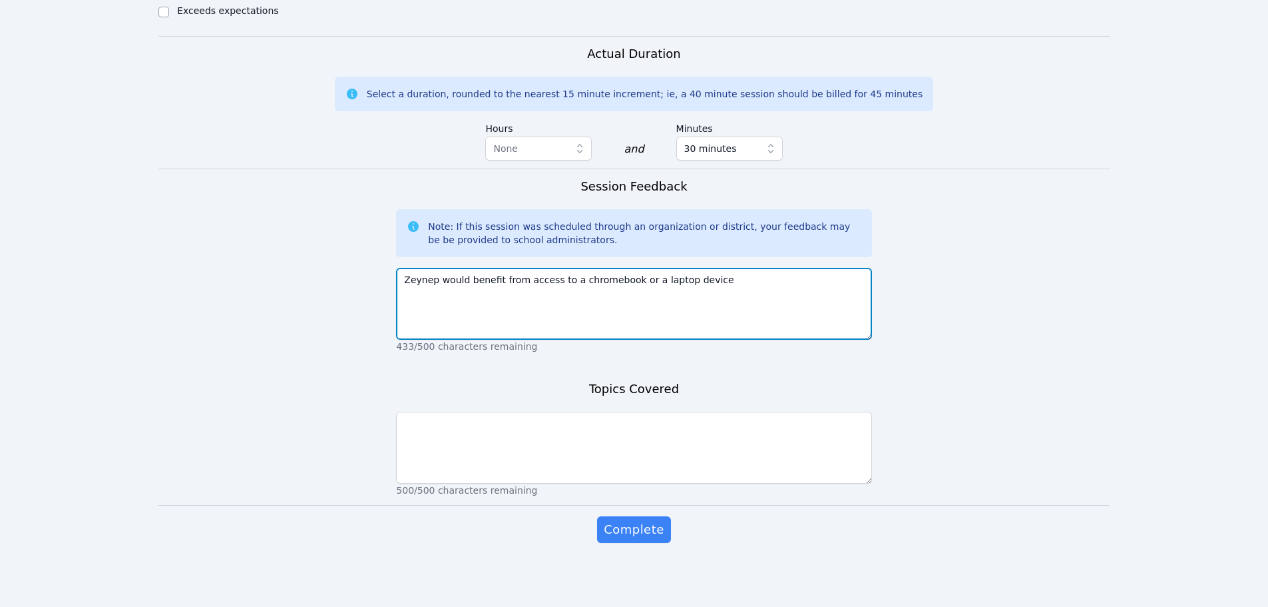
type textarea "Zeynep would benefit from access to a chromebook or a laptop device"
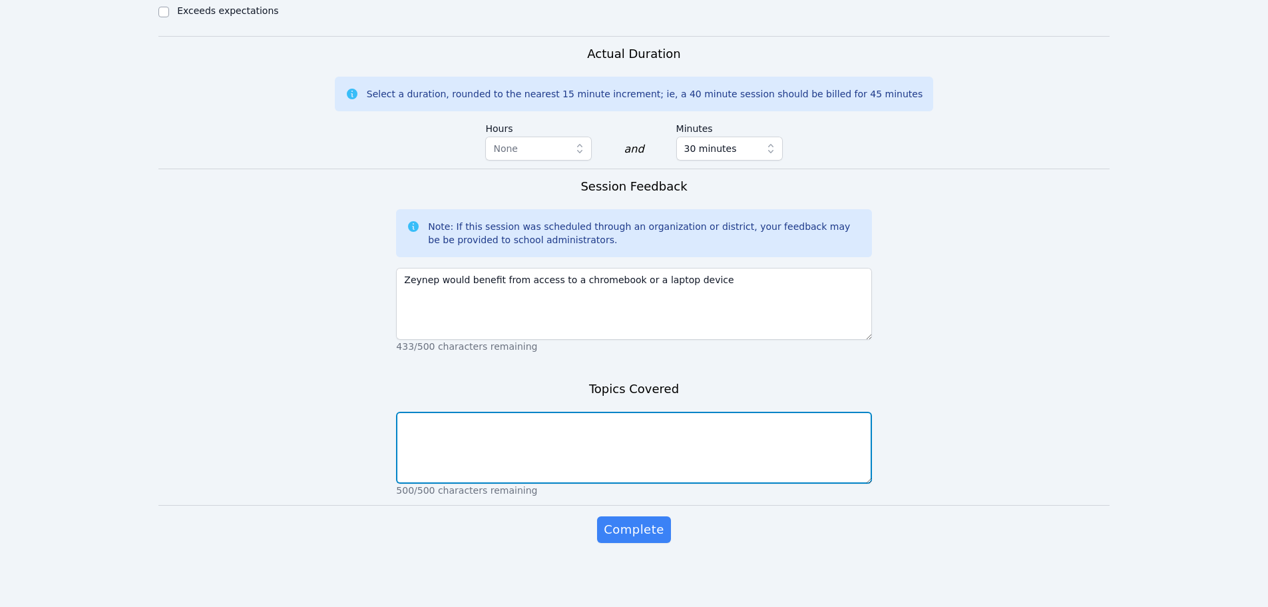
click at [671, 453] on textarea at bounding box center [633, 447] width 475 height 72
type textarea "Miro controls"
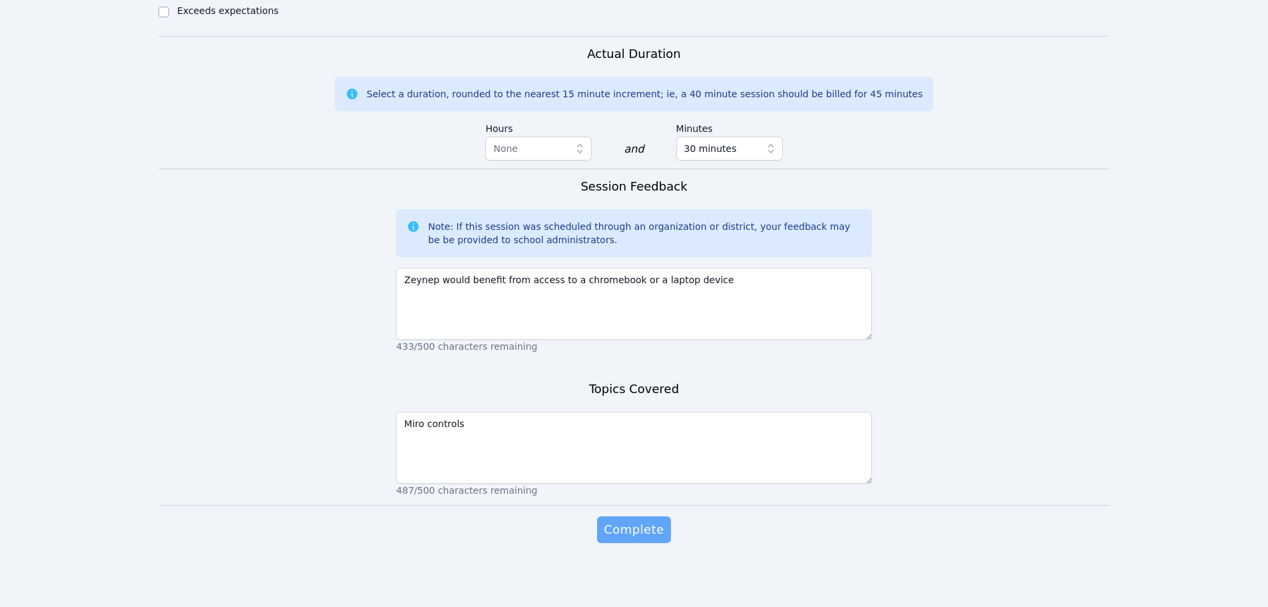
click at [629, 542] on button "Complete" at bounding box center [633, 529] width 73 height 27
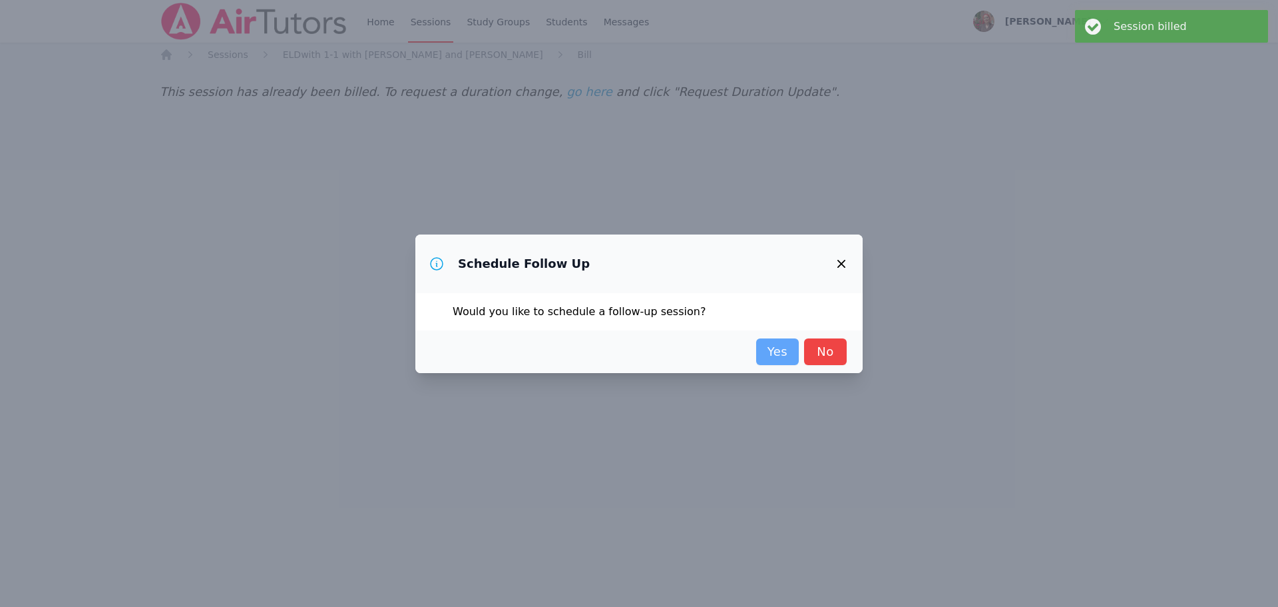
click at [763, 349] on link "Yes" at bounding box center [777, 351] width 43 height 27
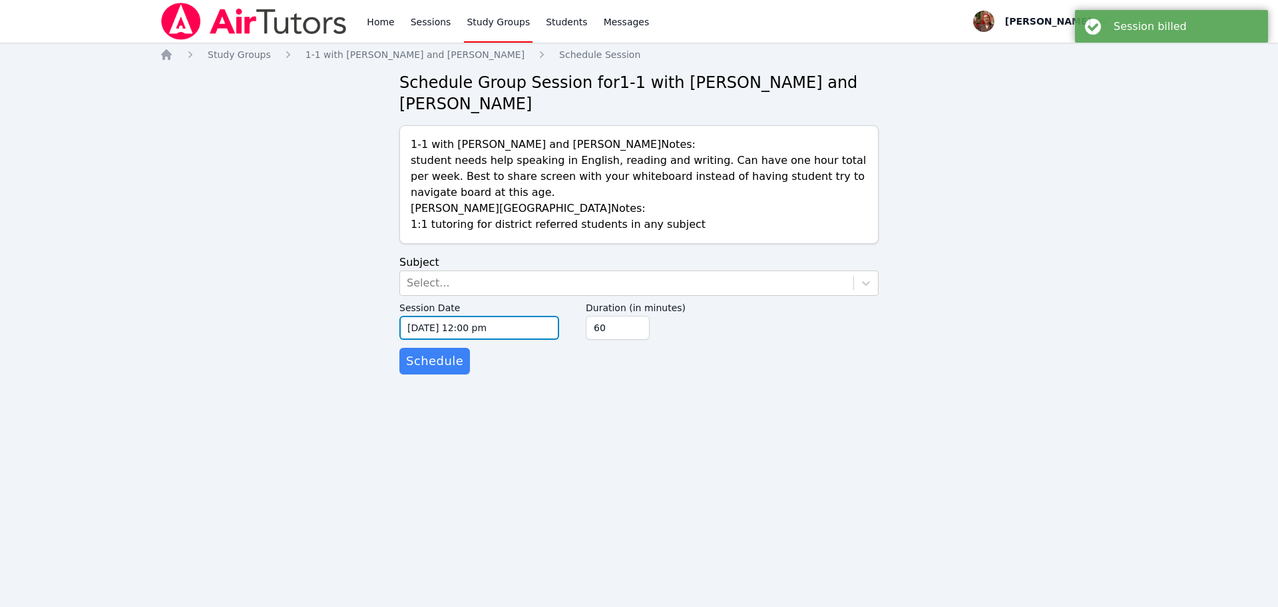
click at [463, 339] on input "09/28/2025 12:00 pm" at bounding box center [479, 328] width 160 height 24
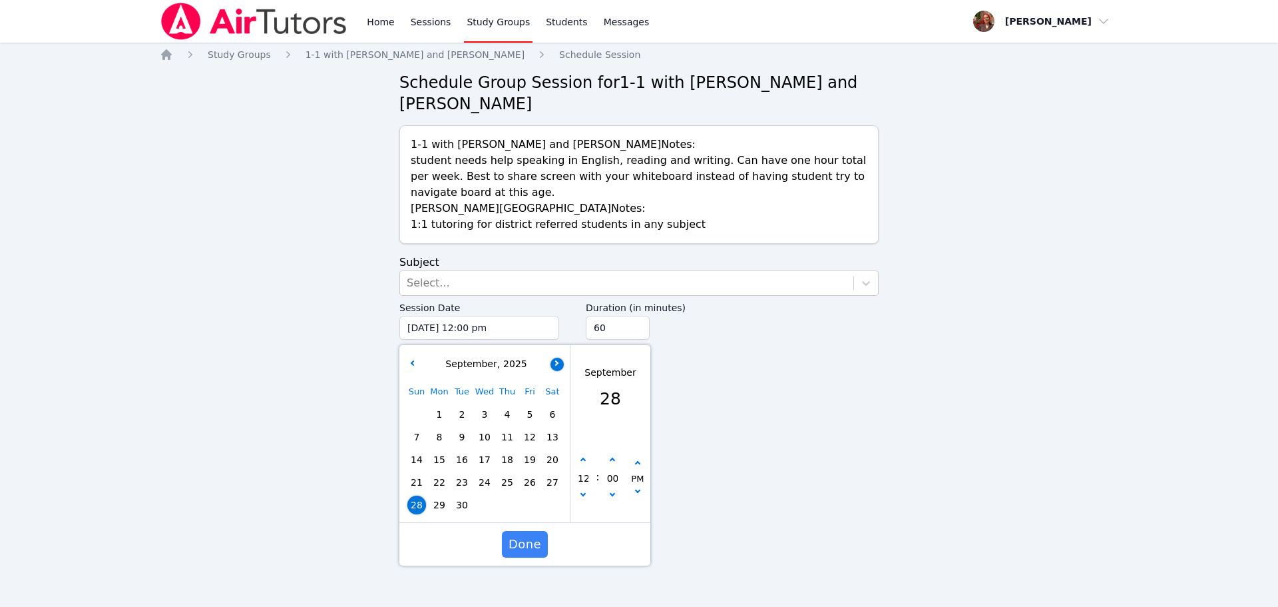
click at [560, 366] on div "September , 2025 Sun Mon Tue Wed Thu Fri Sat 1 2 3 4 5 6 7 8 9 10 11 12 13 14 1…" at bounding box center [484, 433] width 171 height 177
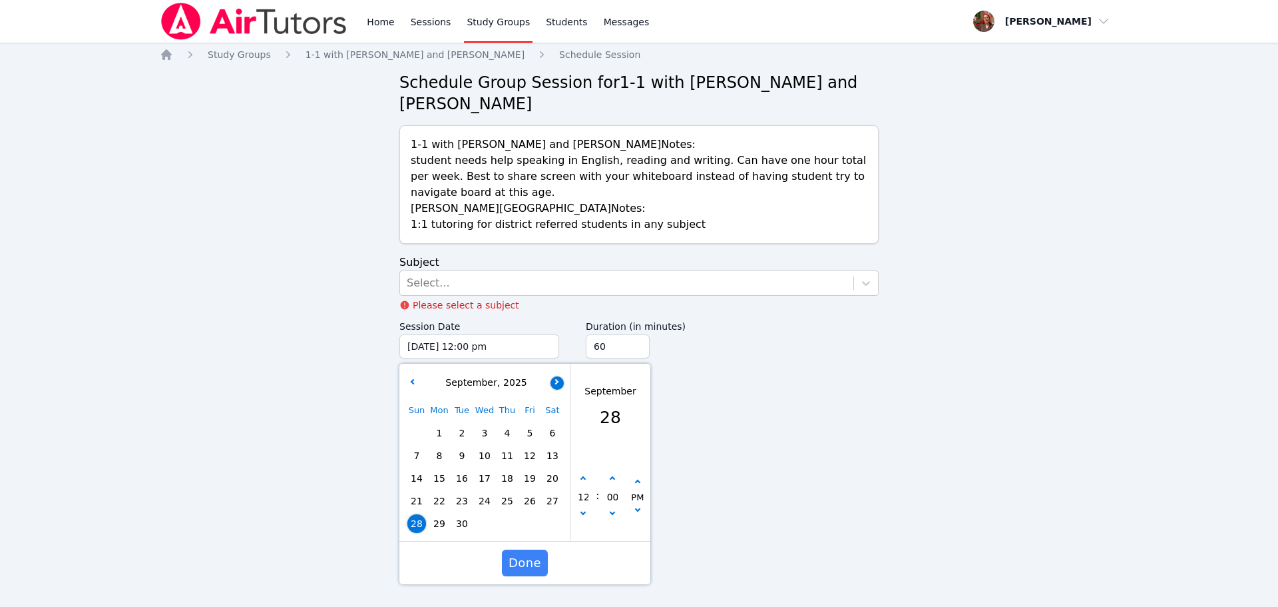
click at [553, 379] on button "button" at bounding box center [557, 382] width 13 height 13
click at [553, 430] on span "4" at bounding box center [552, 432] width 19 height 19
click at [584, 475] on button "button" at bounding box center [583, 478] width 13 height 13
type input "10/04/2025 01:00 pm"
type input "01"
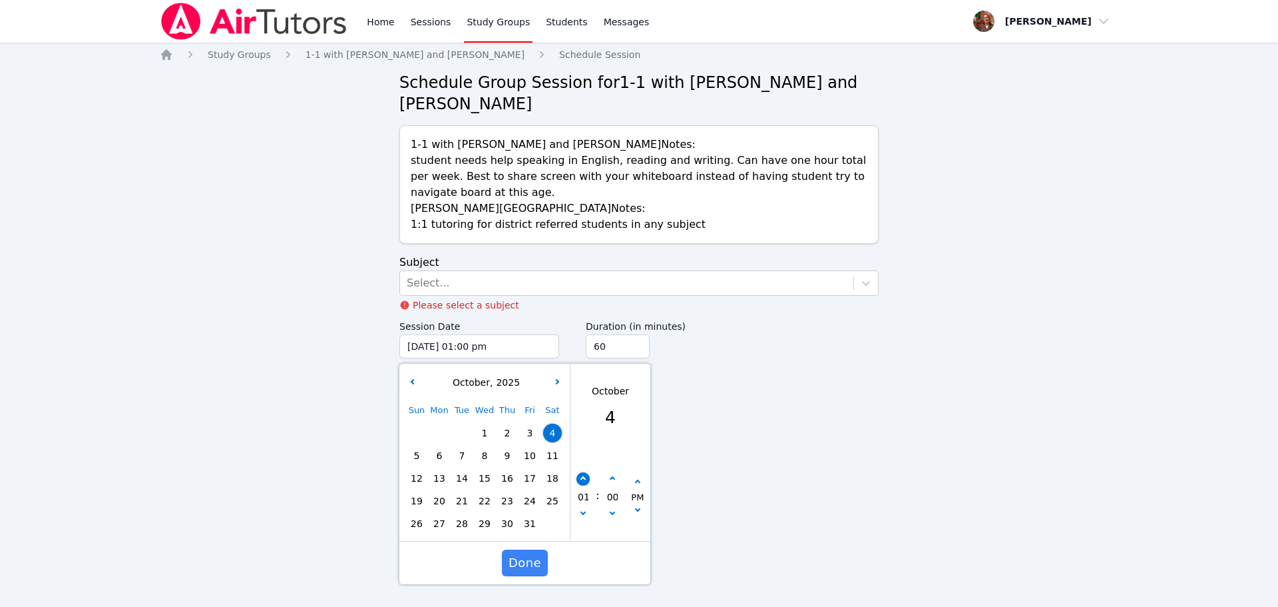
click at [584, 475] on button "button" at bounding box center [583, 478] width 13 height 13
type input "10/04/2025 02:00 pm"
type input "02"
click at [517, 562] on span "Done" at bounding box center [525, 562] width 33 height 19
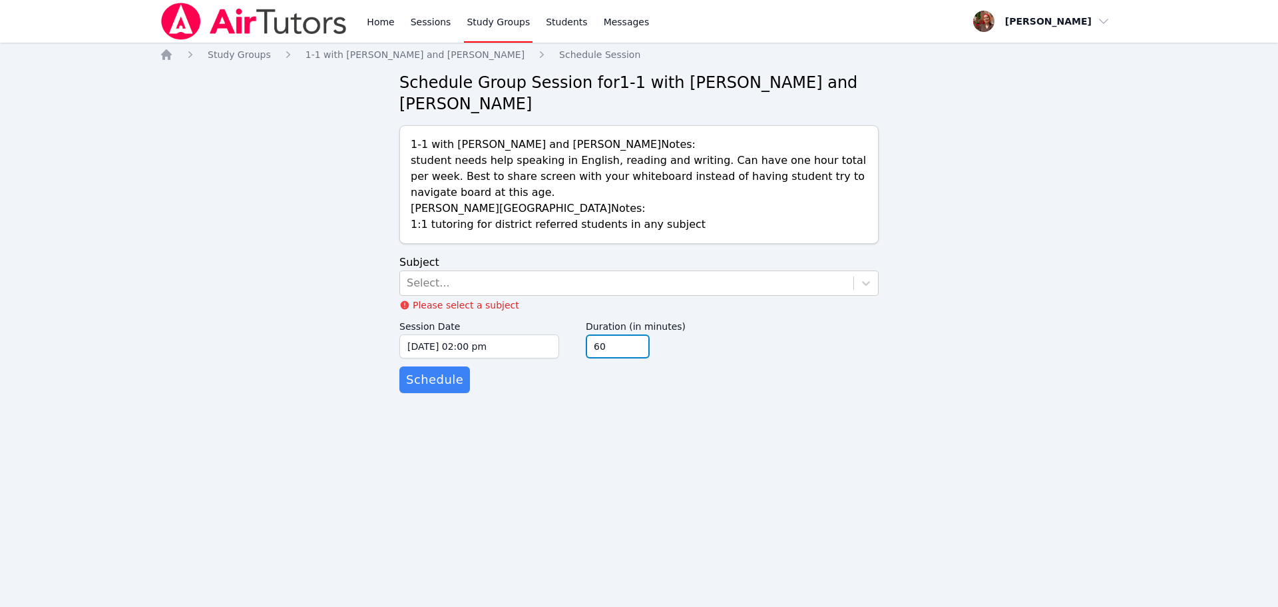
click at [616, 343] on input "60" at bounding box center [618, 346] width 64 height 24
click at [635, 351] on input "45" at bounding box center [618, 346] width 64 height 24
click at [635, 351] on input "30" at bounding box center [618, 346] width 64 height 24
click at [635, 351] on input "15" at bounding box center [618, 346] width 64 height 24
type input "30"
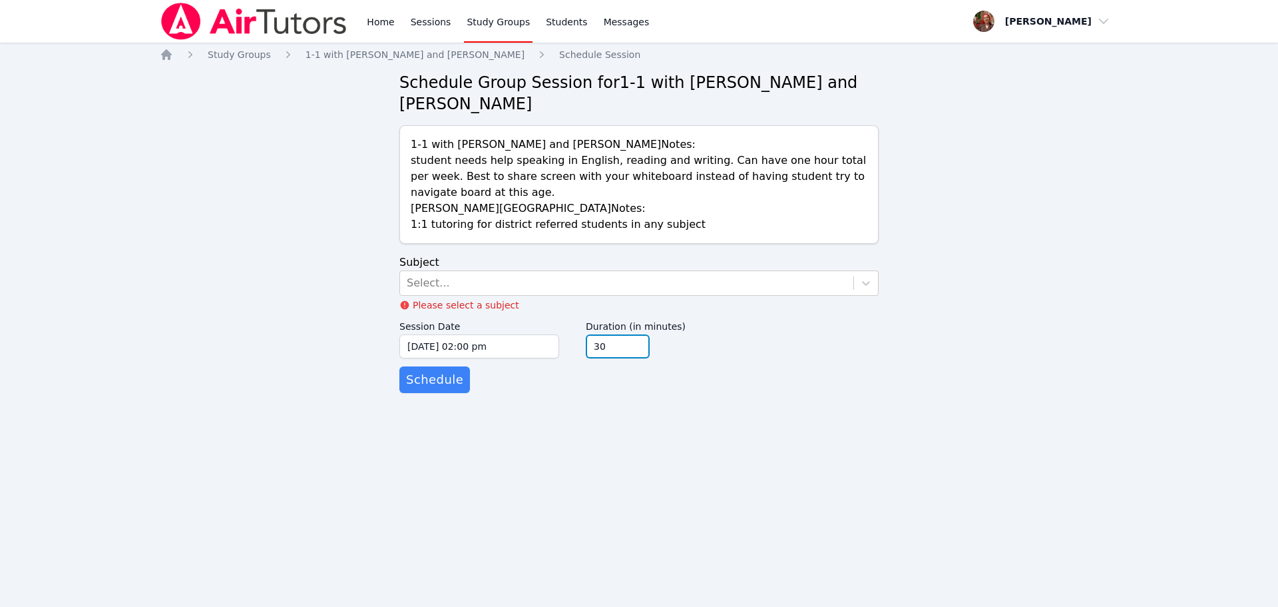
click at [637, 342] on input "30" at bounding box center [618, 346] width 64 height 24
click at [420, 378] on span "Schedule" at bounding box center [434, 379] width 57 height 19
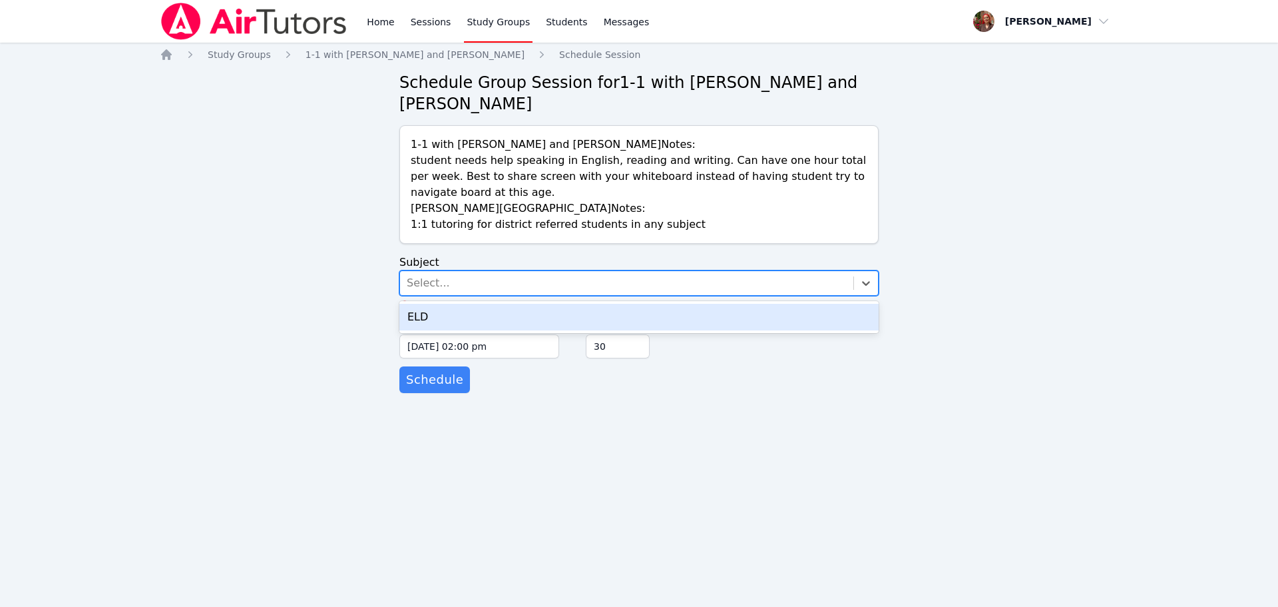
click at [595, 278] on div "Select..." at bounding box center [626, 283] width 453 height 24
click at [531, 318] on div "ELD" at bounding box center [638, 317] width 479 height 27
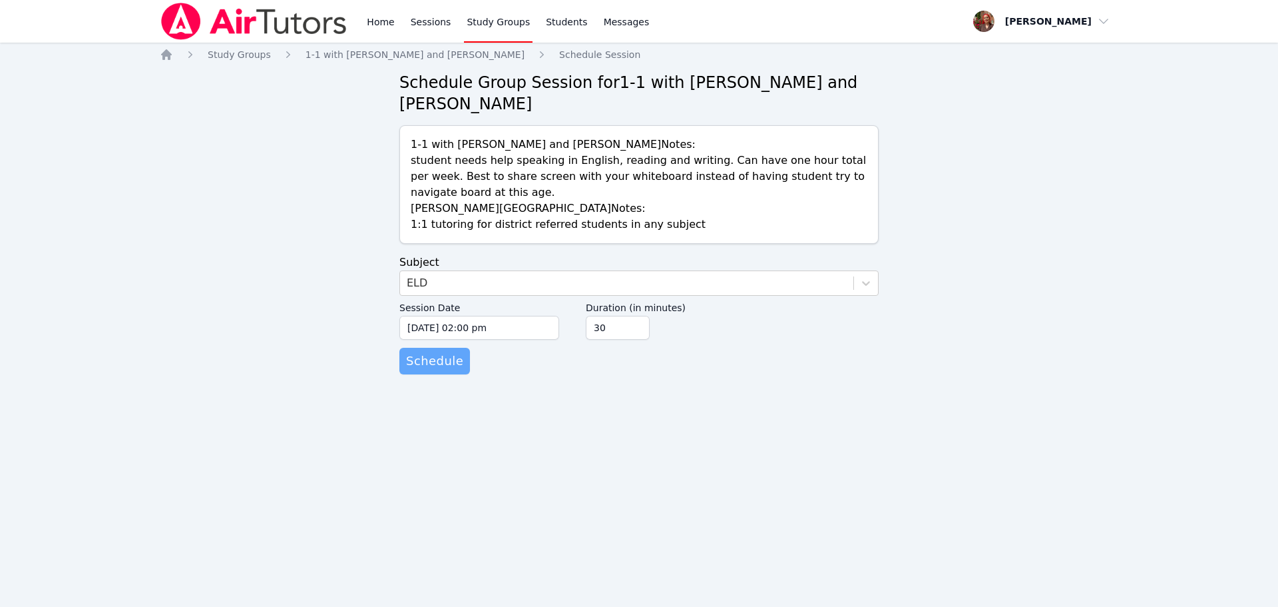
click at [437, 370] on span "Schedule" at bounding box center [434, 361] width 57 height 19
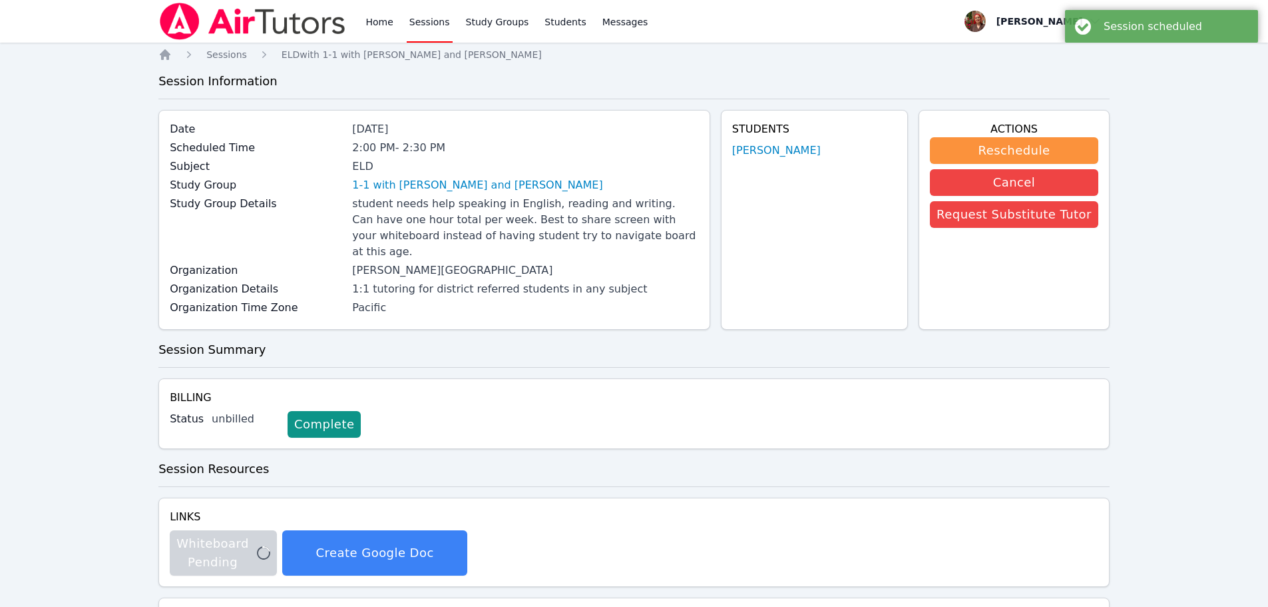
click at [432, 19] on link "Sessions" at bounding box center [430, 21] width 46 height 43
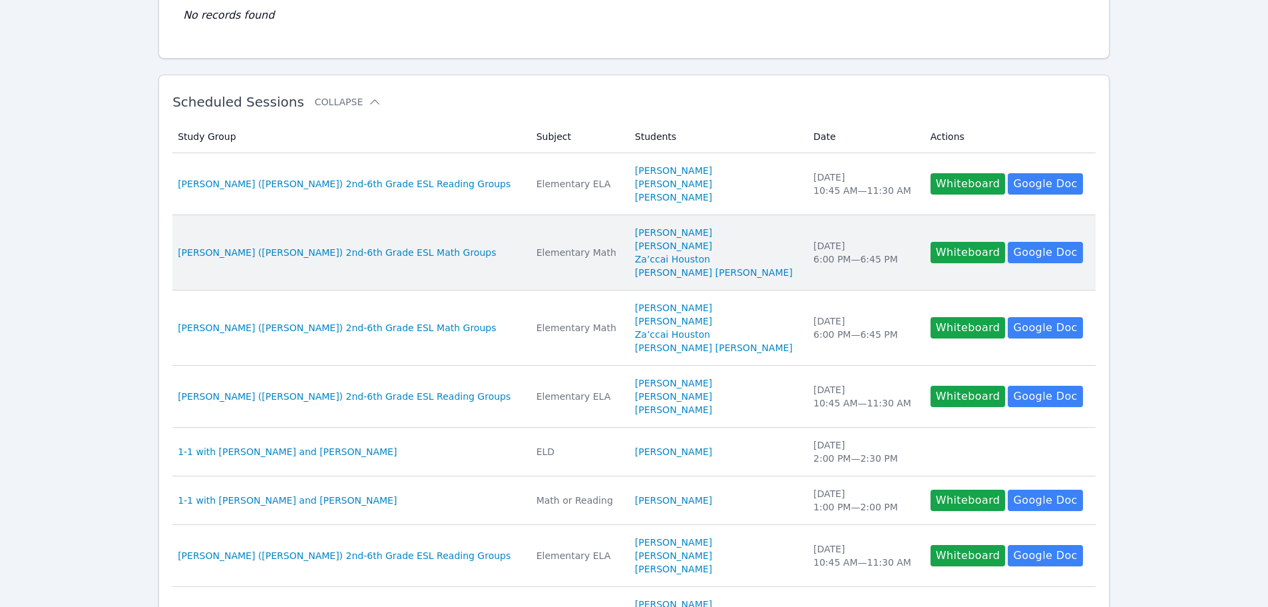
scroll to position [200, 0]
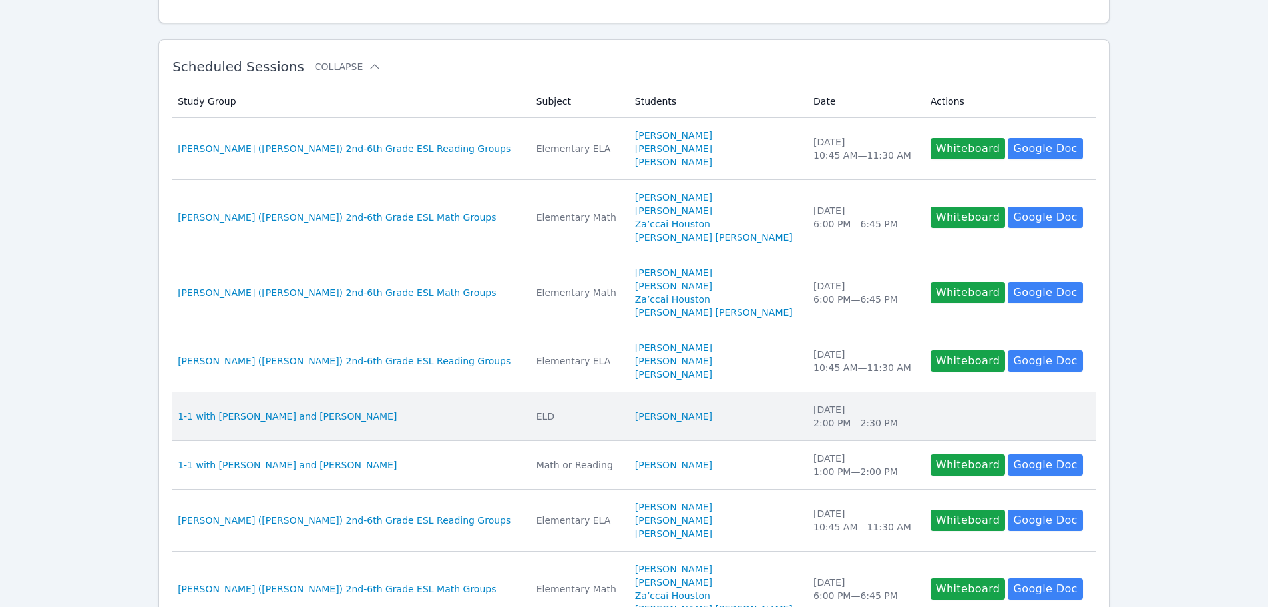
click at [876, 417] on div "Sat Oct 4 2:00 PM — 2:30 PM" at bounding box center [864, 416] width 101 height 27
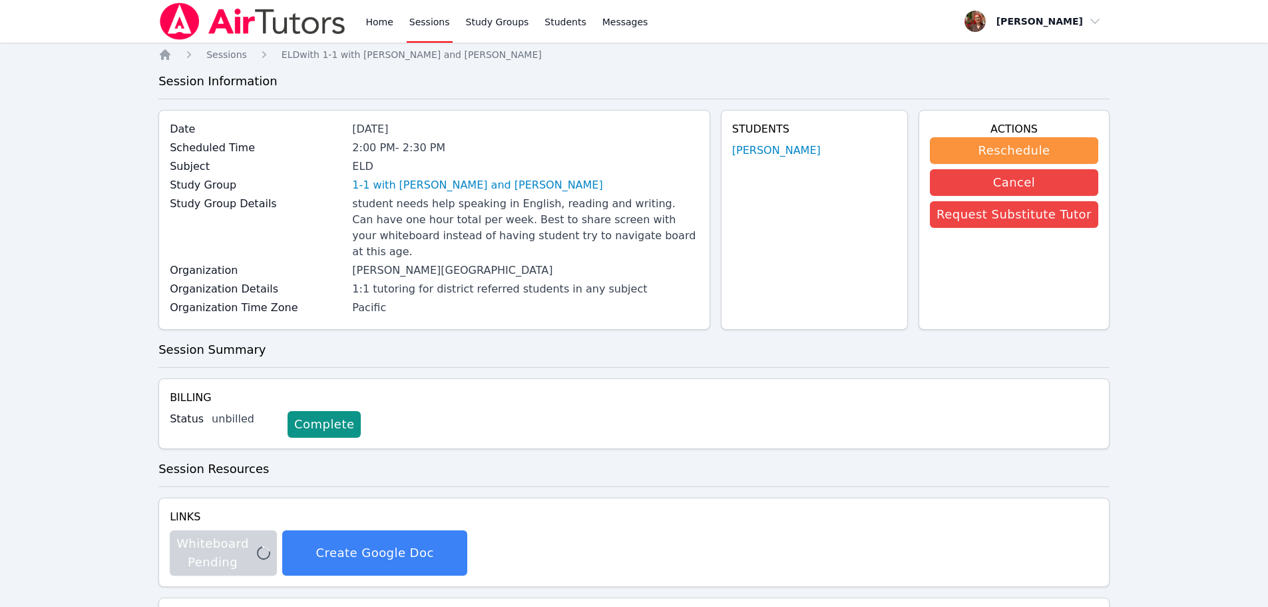
click at [435, 31] on link "Sessions" at bounding box center [430, 21] width 46 height 43
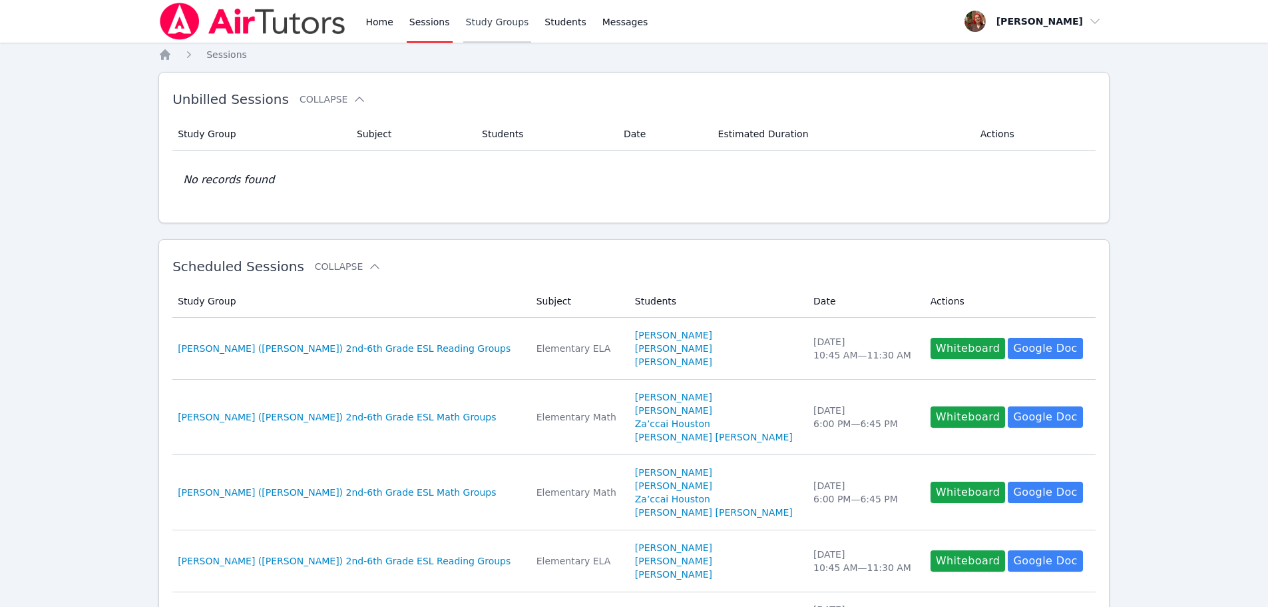
click at [506, 15] on link "Study Groups" at bounding box center [497, 21] width 69 height 43
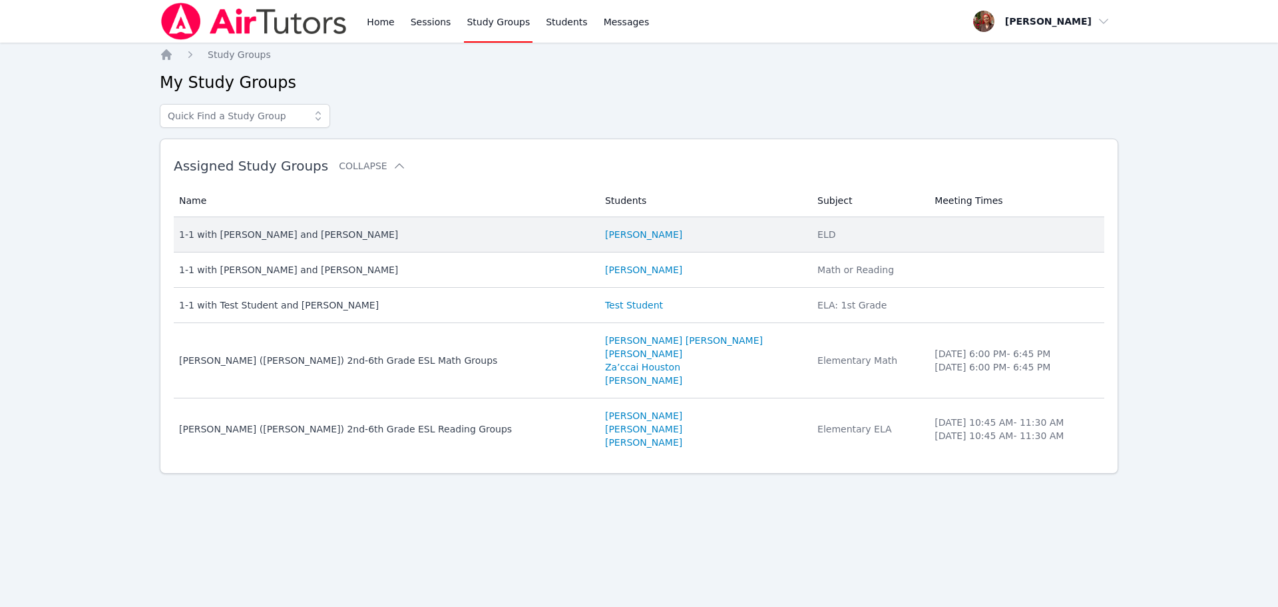
click at [828, 234] on div "ELD" at bounding box center [868, 234] width 101 height 13
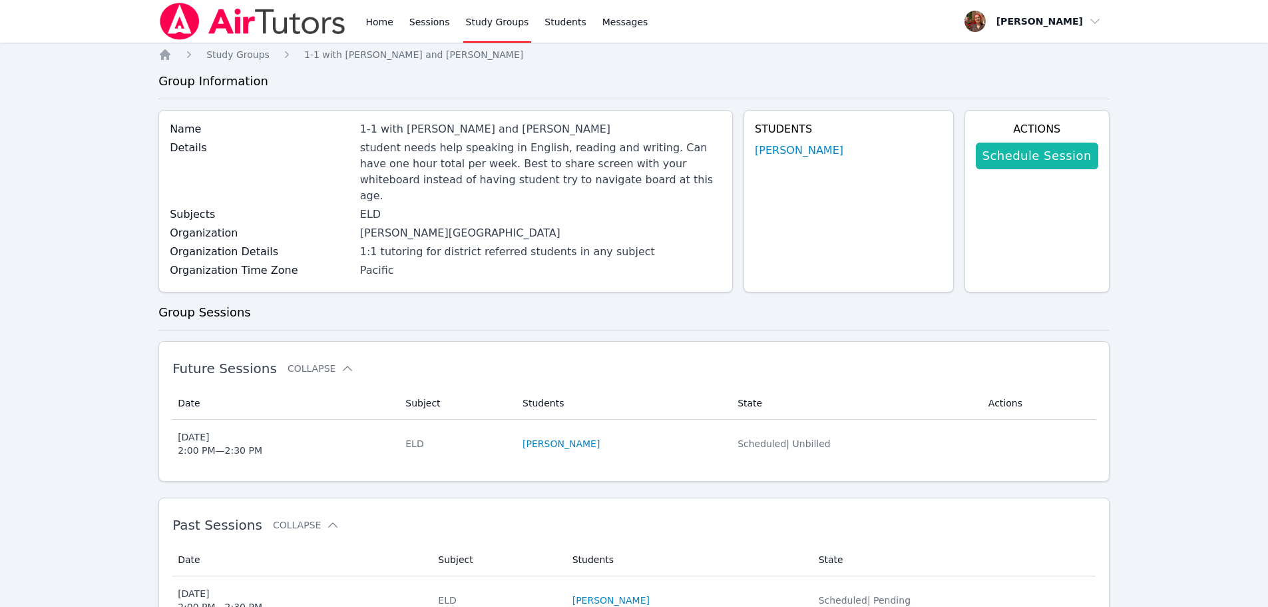
click at [1042, 158] on link "Schedule Session" at bounding box center [1037, 155] width 123 height 27
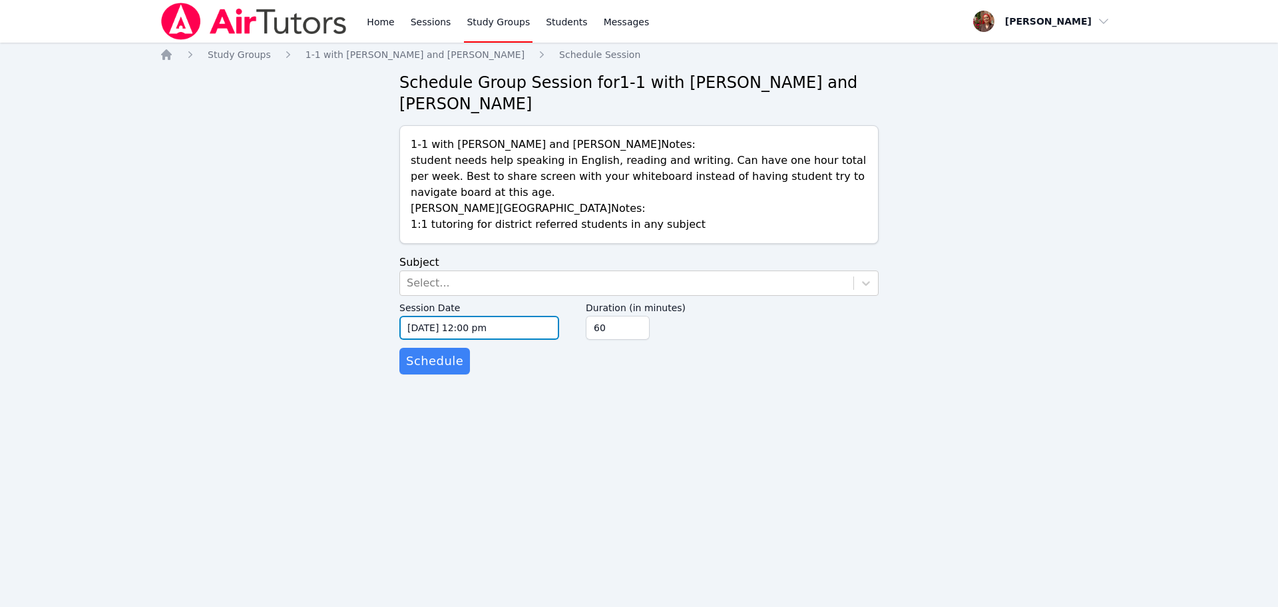
click at [448, 319] on input "09/28/2025 12:00 pm" at bounding box center [479, 328] width 160 height 24
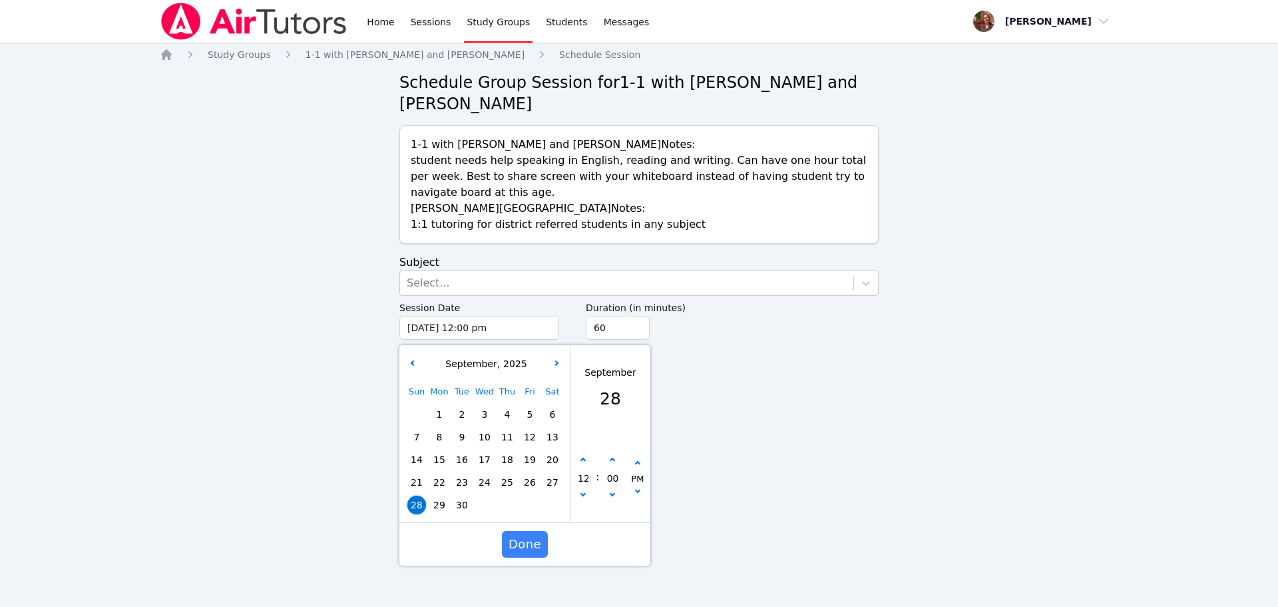
click at [549, 348] on div "Session Date 09/28/2025 12:00 pm 9/28/2025 12:00 pm September , 2025 Sun Mon Tu…" at bounding box center [479, 322] width 160 height 52
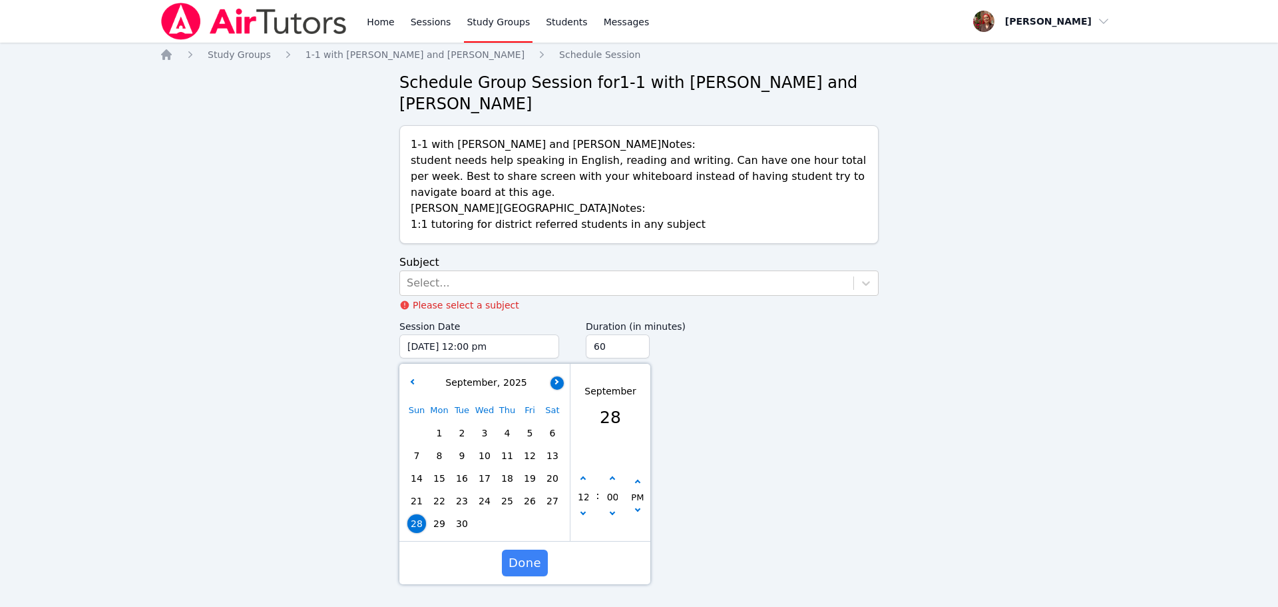
click at [560, 380] on button "button" at bounding box center [557, 382] width 13 height 13
click at [417, 458] on span "5" at bounding box center [416, 455] width 19 height 19
click at [581, 483] on button "button" at bounding box center [583, 478] width 13 height 13
type input "10/05/2025 01:00 pm"
type input "01"
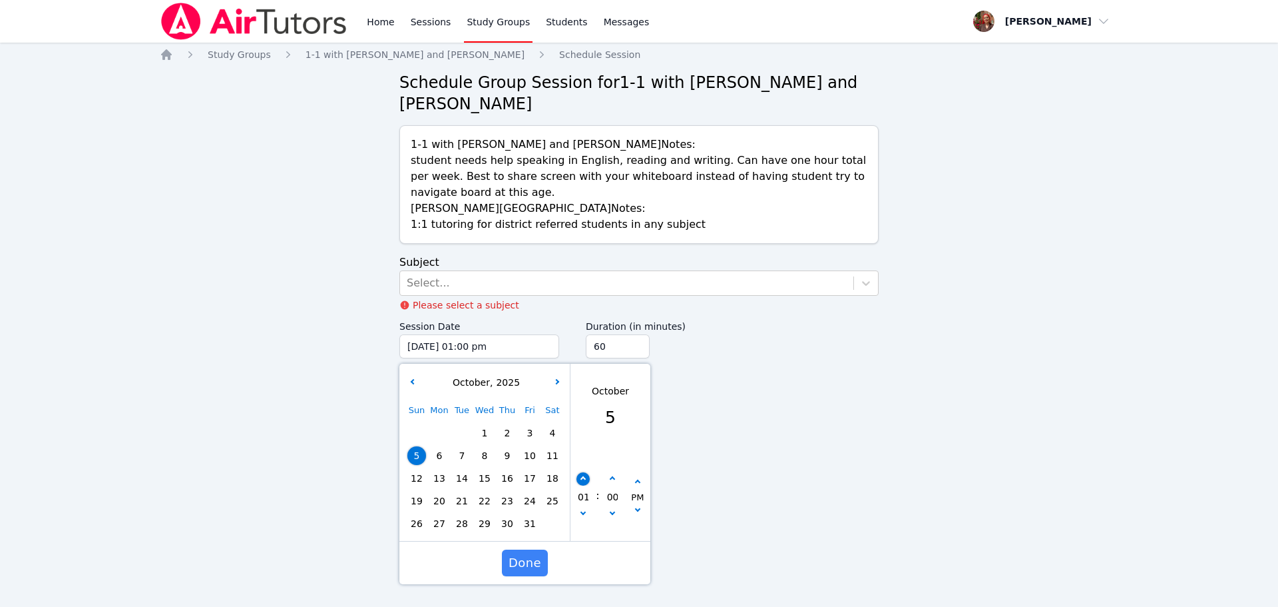
click at [584, 481] on button "button" at bounding box center [583, 478] width 13 height 13
type input "10/05/2025 02:00 pm"
type input "02"
click at [604, 337] on div "Duration (in minutes) 60" at bounding box center [732, 336] width 293 height 44
click at [604, 339] on input "60" at bounding box center [618, 346] width 64 height 24
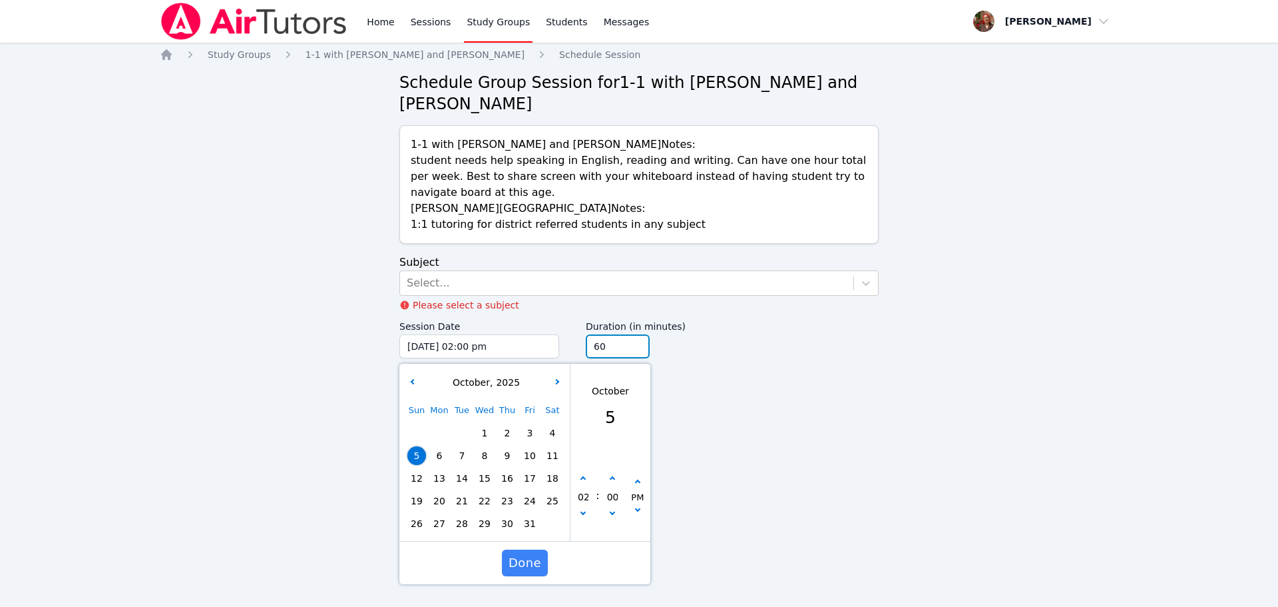
click at [605, 344] on input "60" at bounding box center [618, 346] width 64 height 24
click at [639, 351] on input "45" at bounding box center [618, 346] width 64 height 24
type input "30"
click at [639, 351] on input "30" at bounding box center [618, 346] width 64 height 24
click at [505, 291] on div "Select..." at bounding box center [626, 283] width 453 height 24
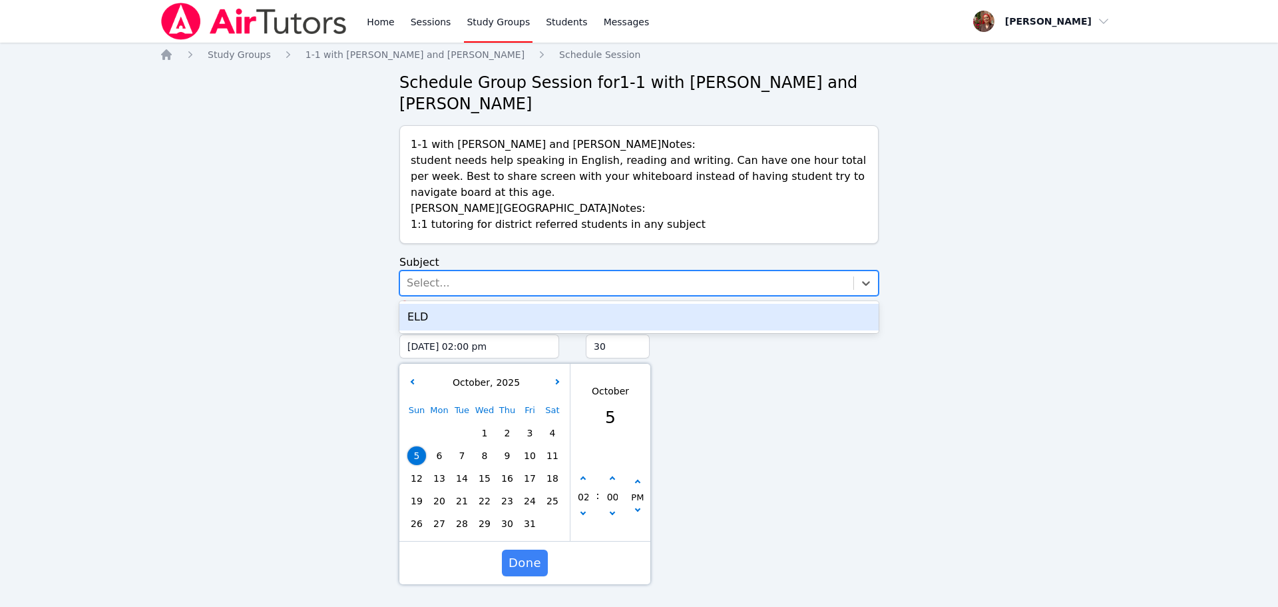
click at [479, 305] on div "ELD" at bounding box center [638, 317] width 479 height 27
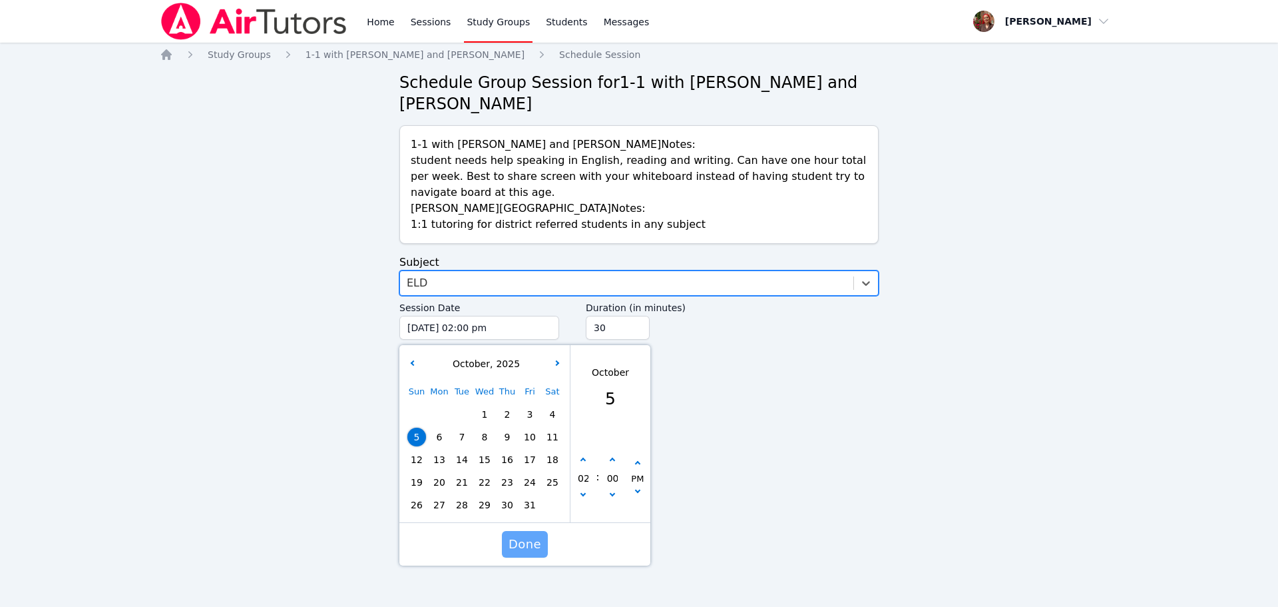
click at [529, 543] on span "Done" at bounding box center [525, 544] width 33 height 19
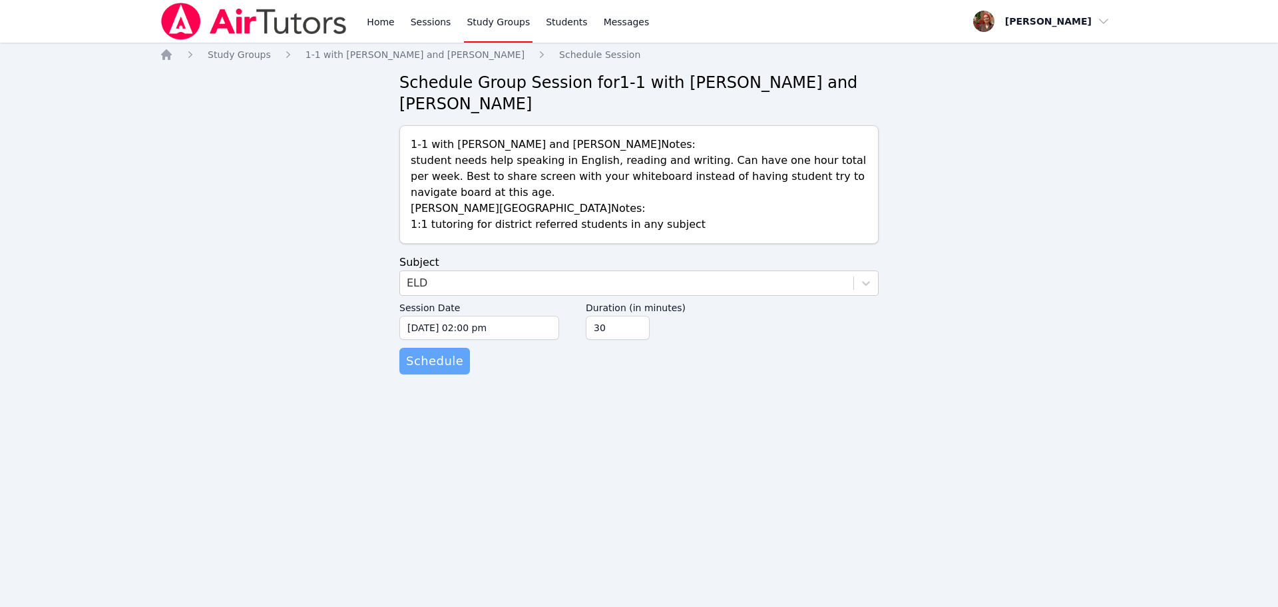
click at [432, 358] on span "Schedule" at bounding box center [434, 361] width 57 height 19
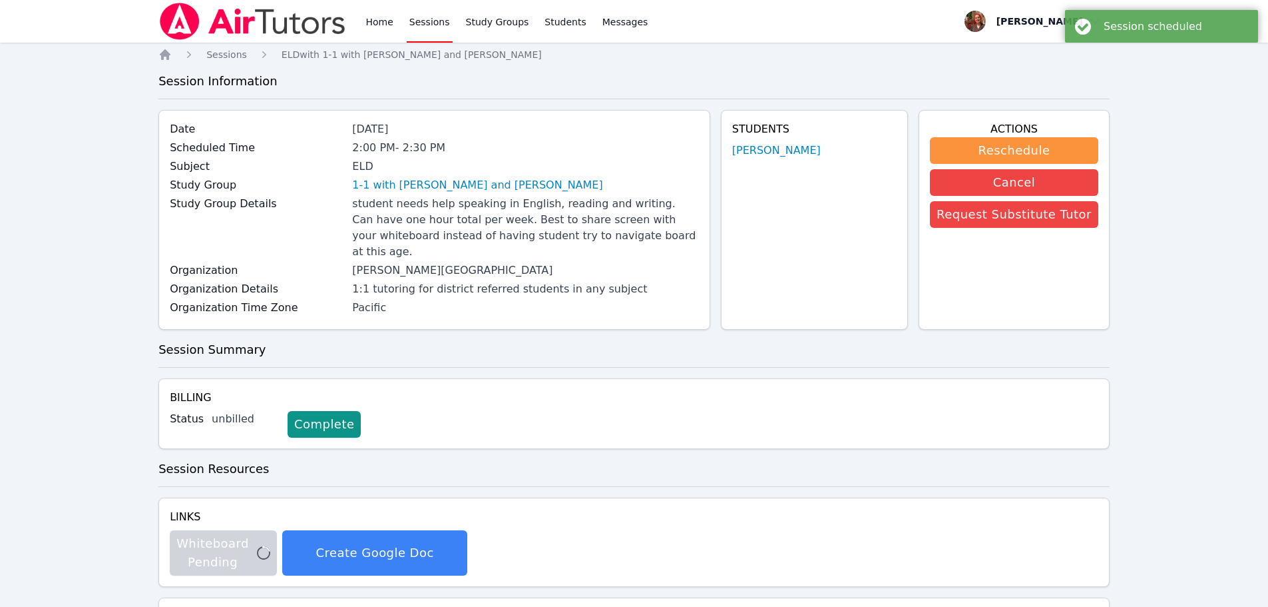
click at [431, 31] on link "Sessions" at bounding box center [430, 21] width 46 height 43
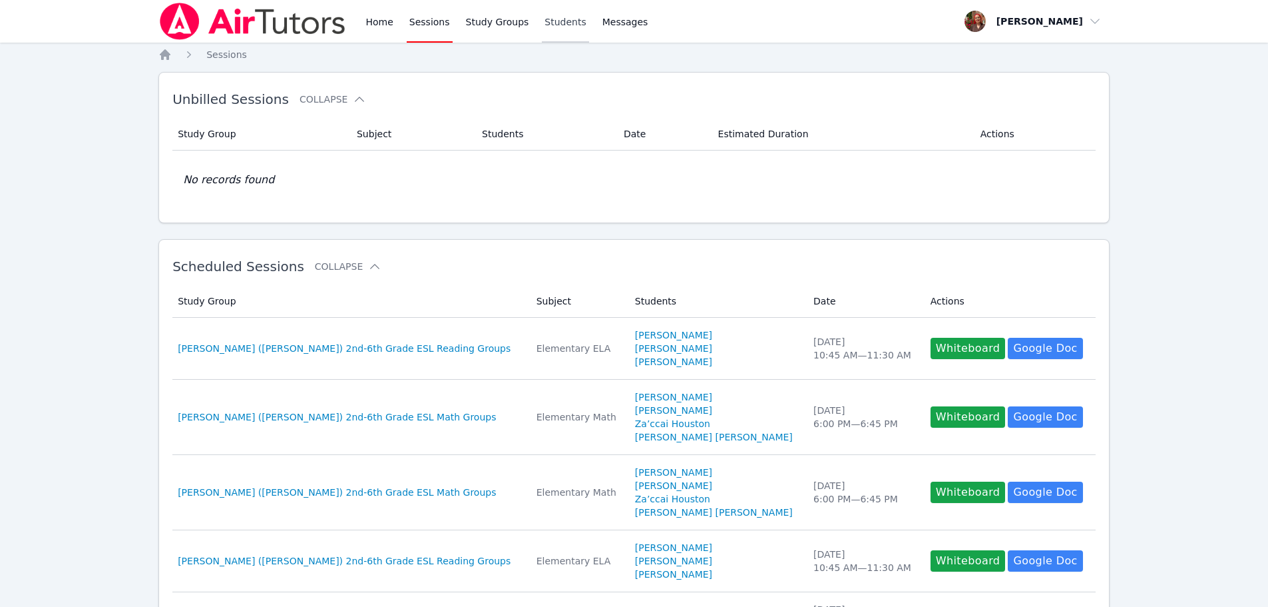
click at [569, 16] on link "Students" at bounding box center [565, 21] width 47 height 43
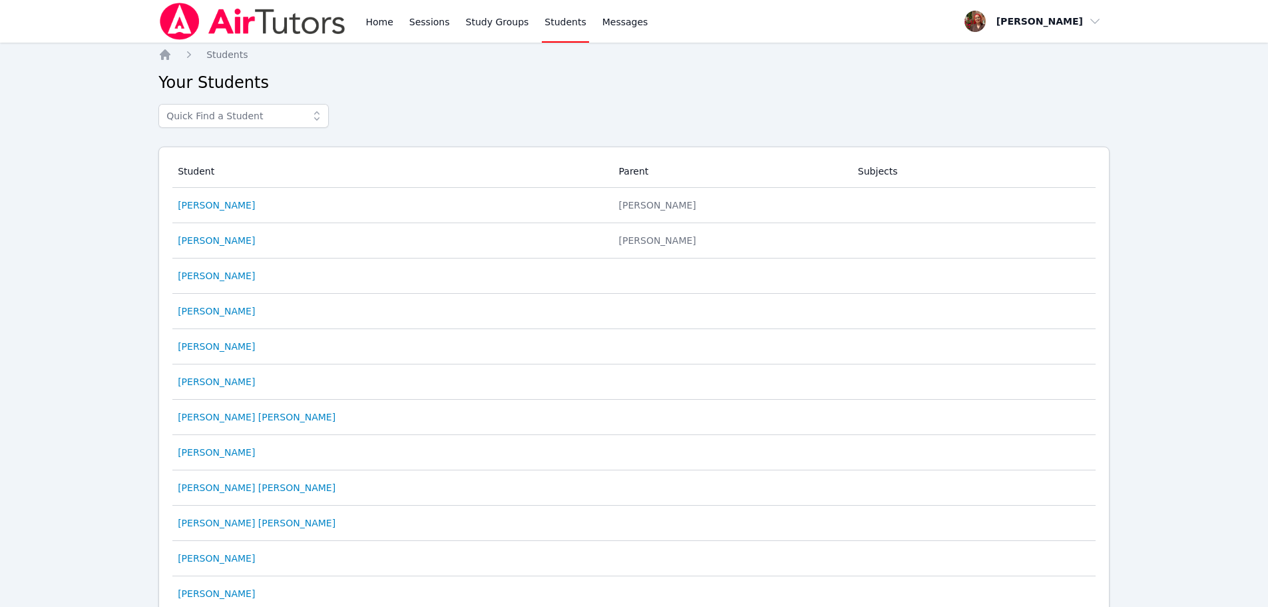
click at [649, 16] on div "Home Sessions Study Groups Students Messages Open user menu Hafsa Rodriguez Ope…" at bounding box center [633, 21] width 951 height 43
click at [615, 20] on span "Messages" at bounding box center [626, 21] width 46 height 13
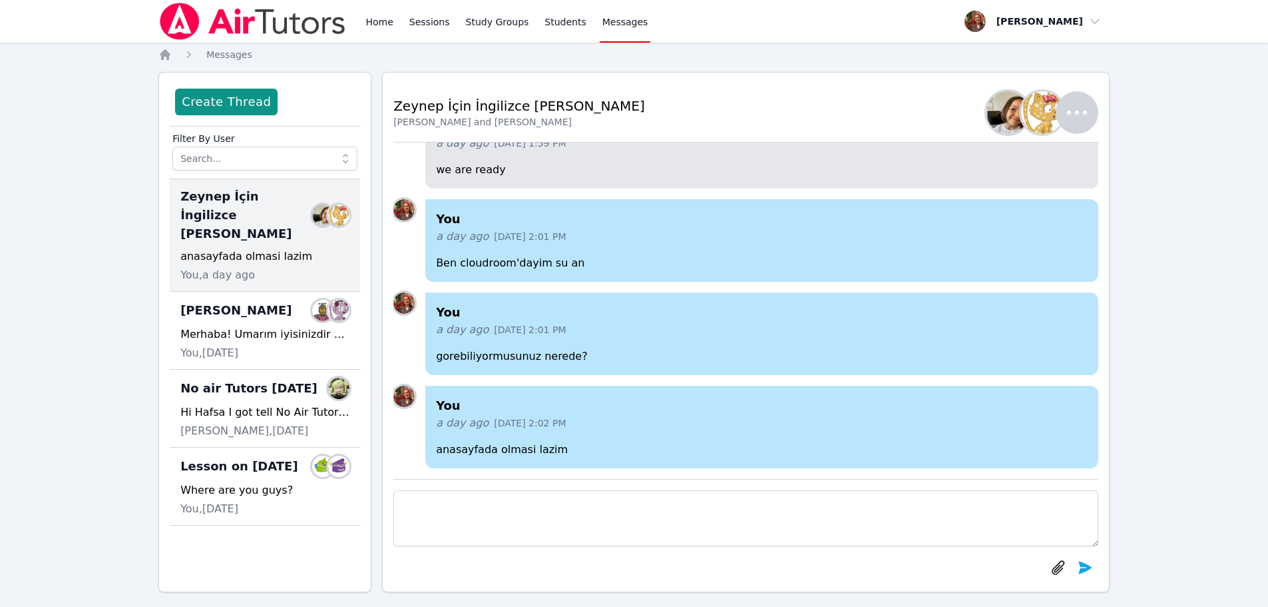
click at [537, 531] on textarea at bounding box center [745, 518] width 705 height 56
type textarea "M"
click at [498, 29] on link "Study Groups" at bounding box center [497, 21] width 69 height 43
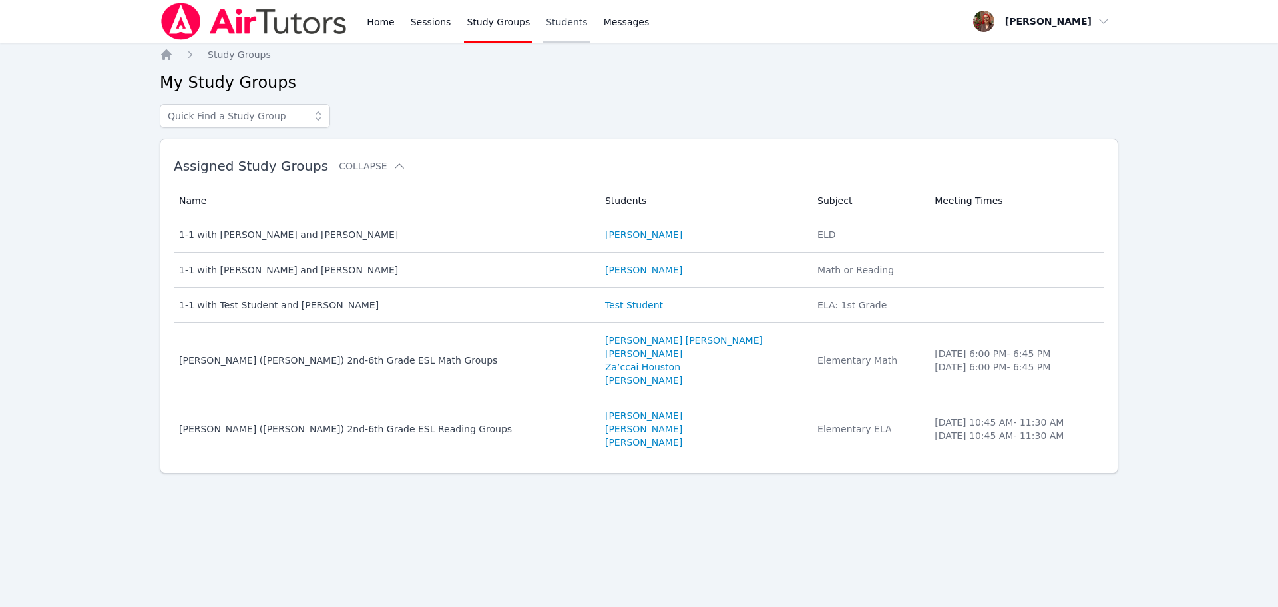
click at [549, 10] on link "Students" at bounding box center [566, 21] width 47 height 43
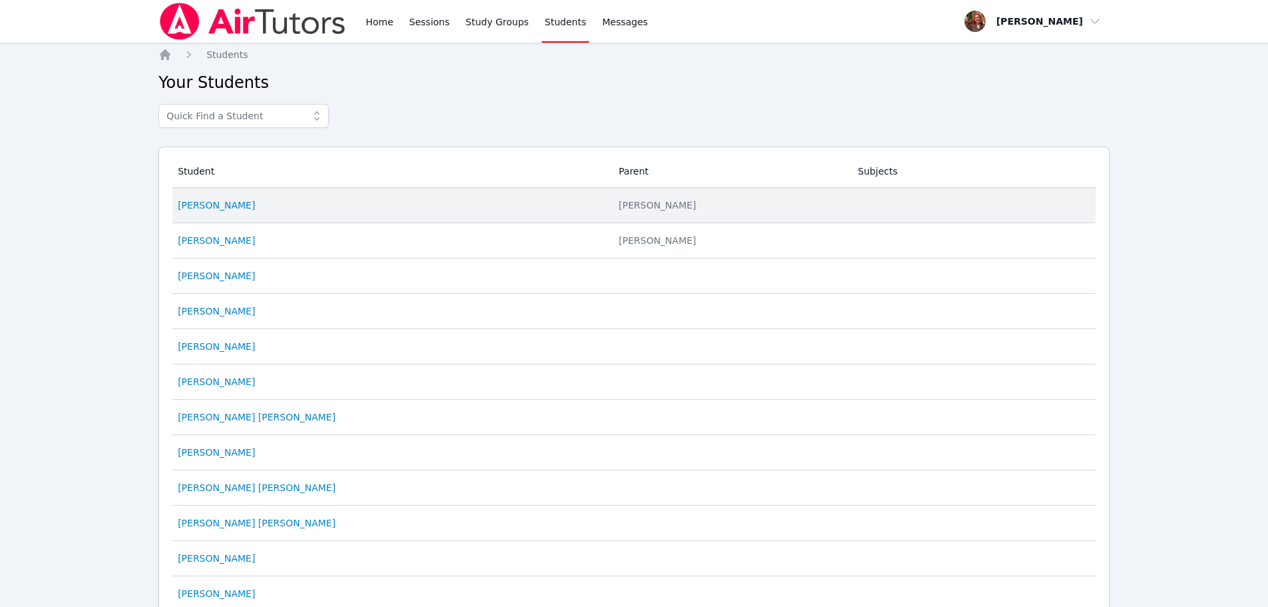
click at [331, 203] on div "Zeynep Demirezen" at bounding box center [390, 204] width 425 height 13
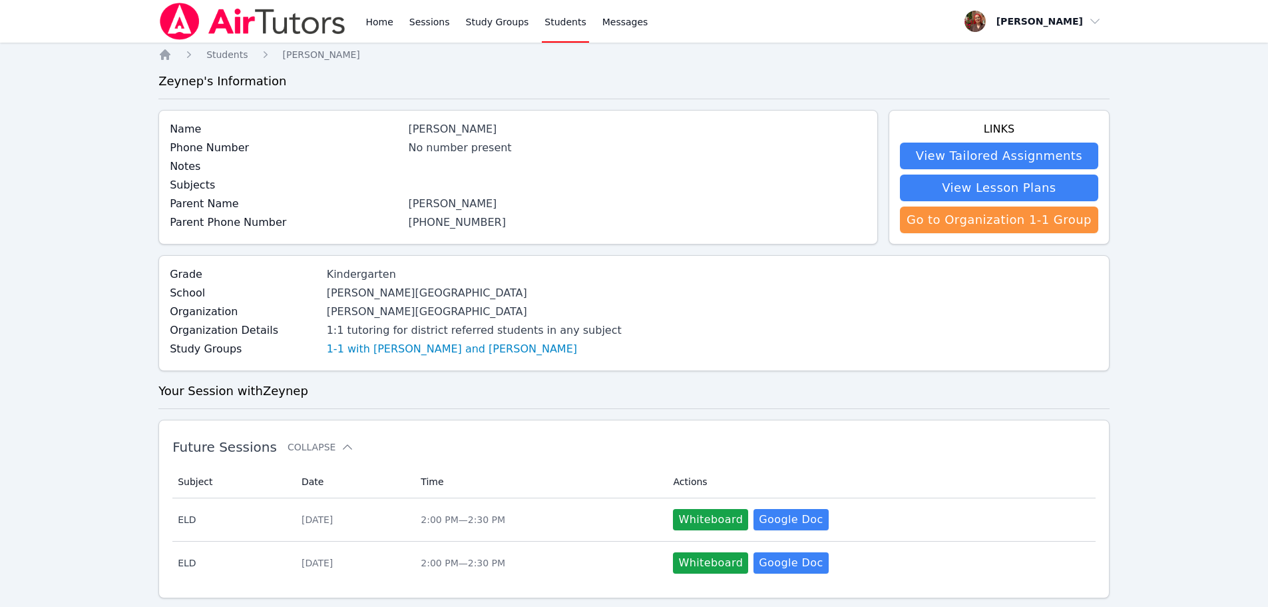
click at [241, 11] on img at bounding box center [252, 21] width 188 height 37
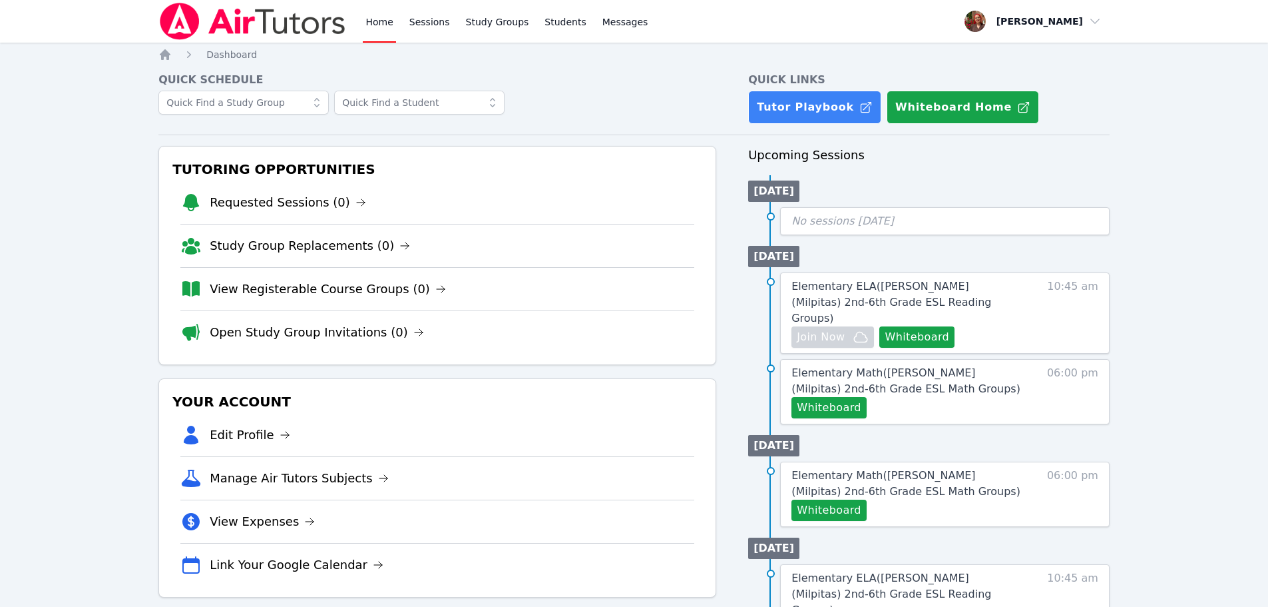
click at [228, 30] on img at bounding box center [252, 21] width 188 height 37
